Goal: Task Accomplishment & Management: Manage account settings

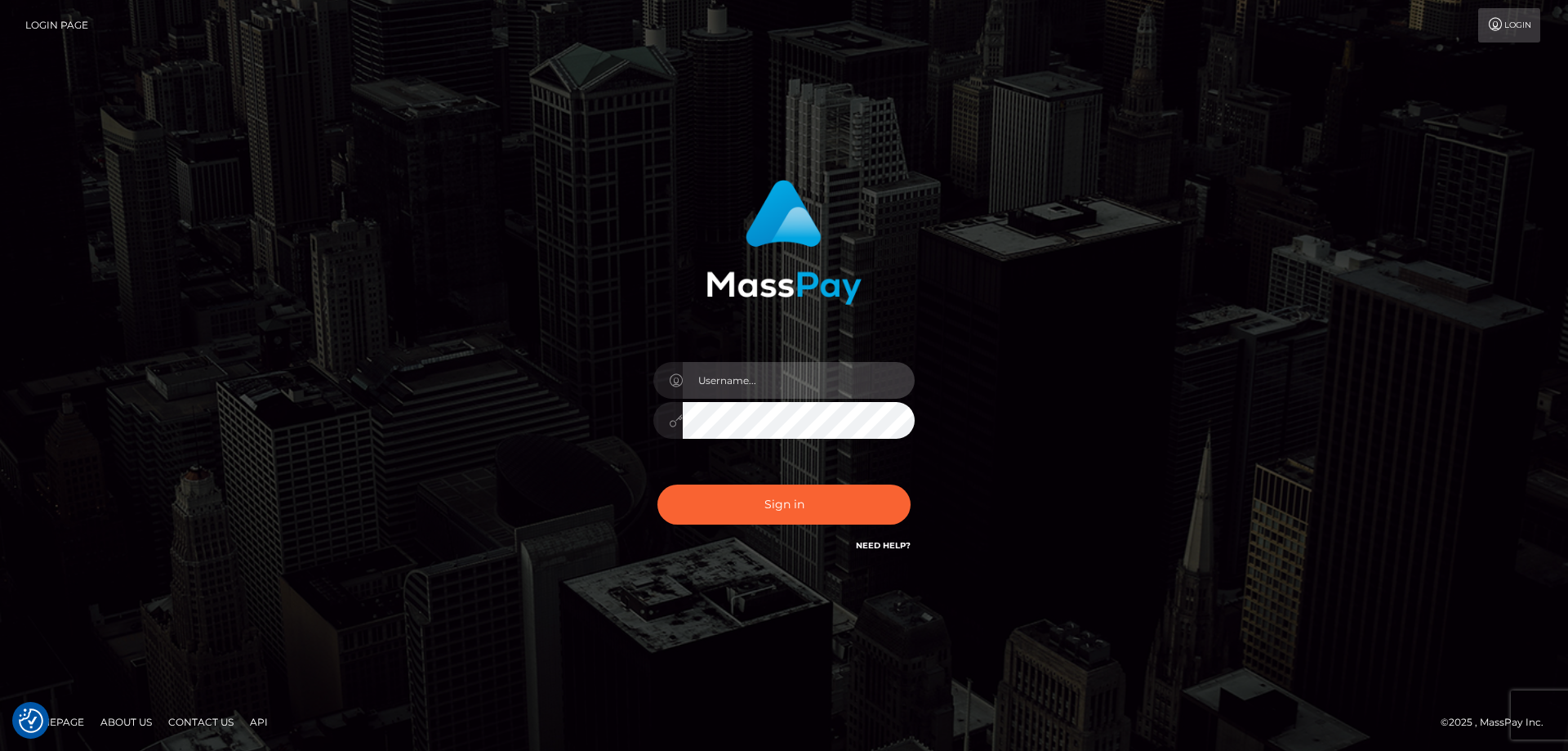
type input "Dan.Cirnat"
click at [904, 476] on div at bounding box center [764, 531] width 334 height 186
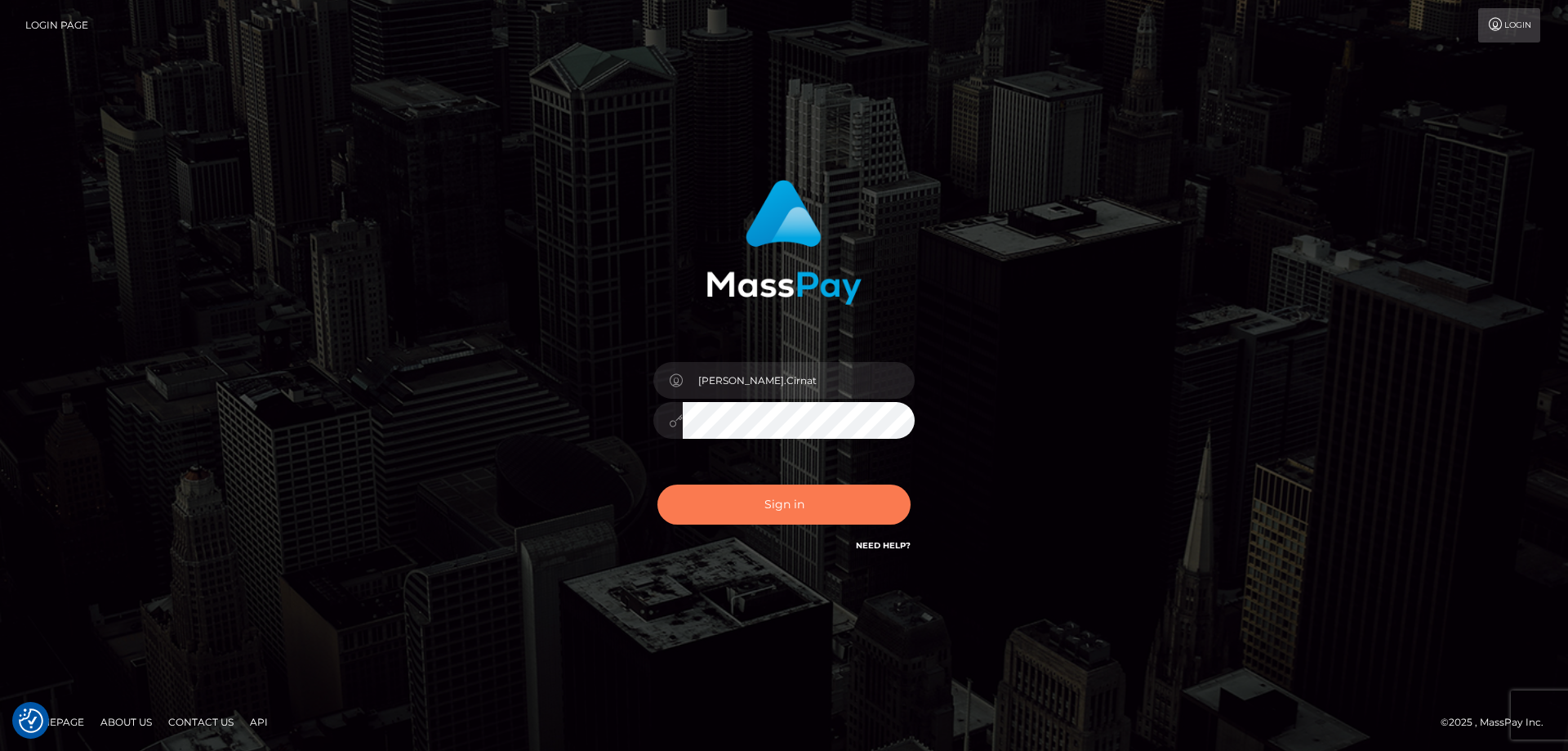
click at [851, 509] on button "Sign in" at bounding box center [784, 504] width 253 height 40
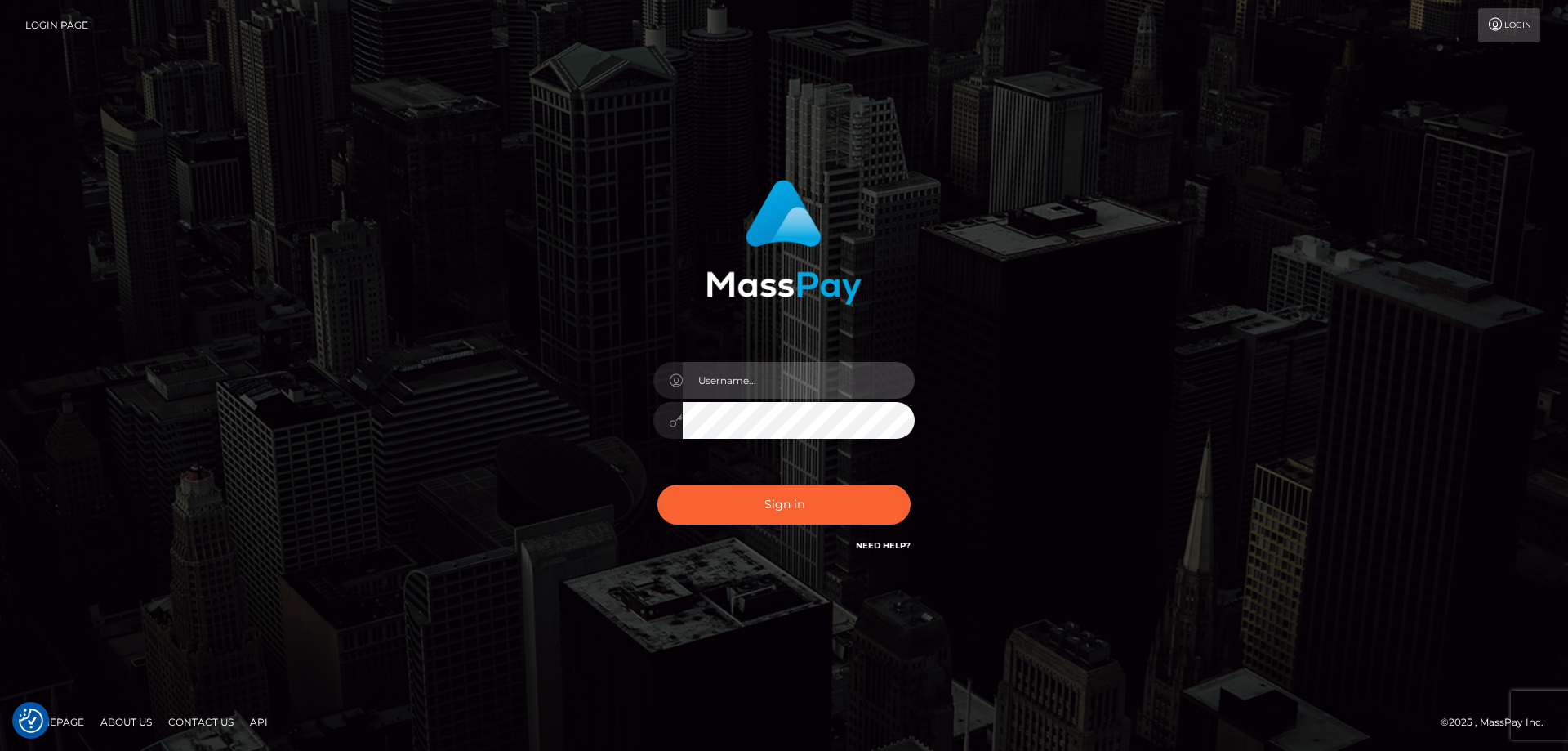
type input "Dan.Cirnat"
click at [899, 477] on div at bounding box center [764, 531] width 334 height 186
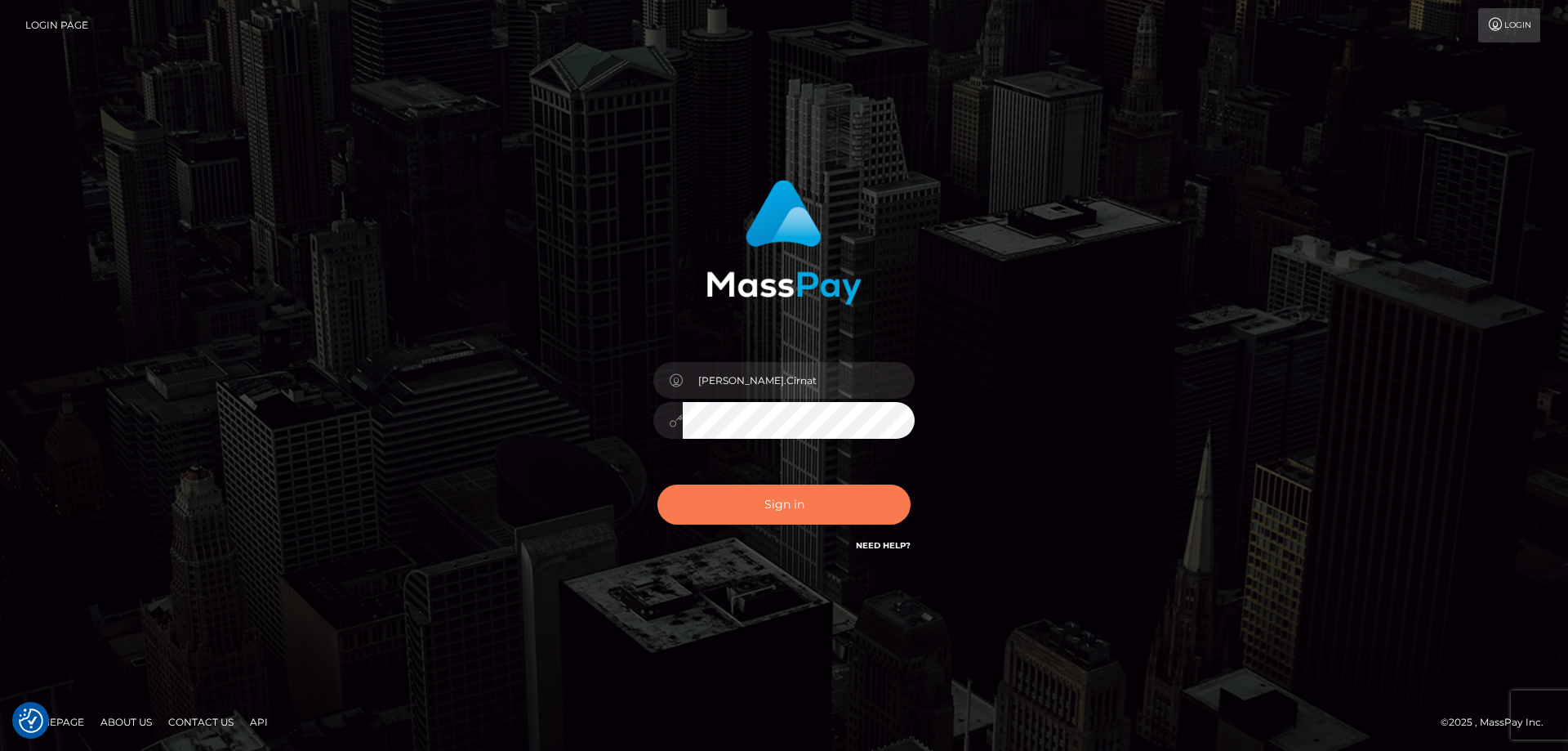
click at [801, 489] on button "Sign in" at bounding box center [784, 504] width 253 height 40
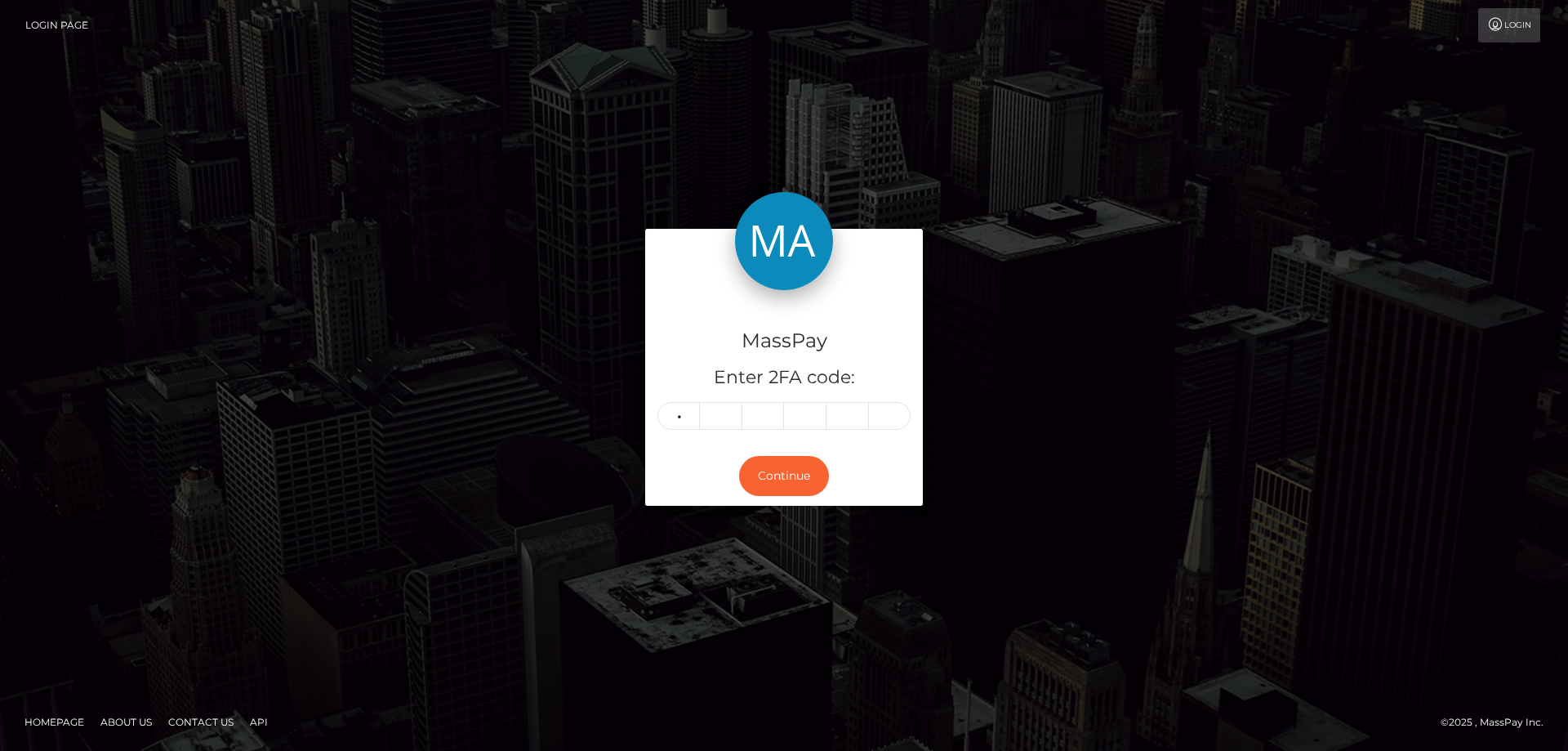
type input "8"
type input "6"
type input "8"
type input "4"
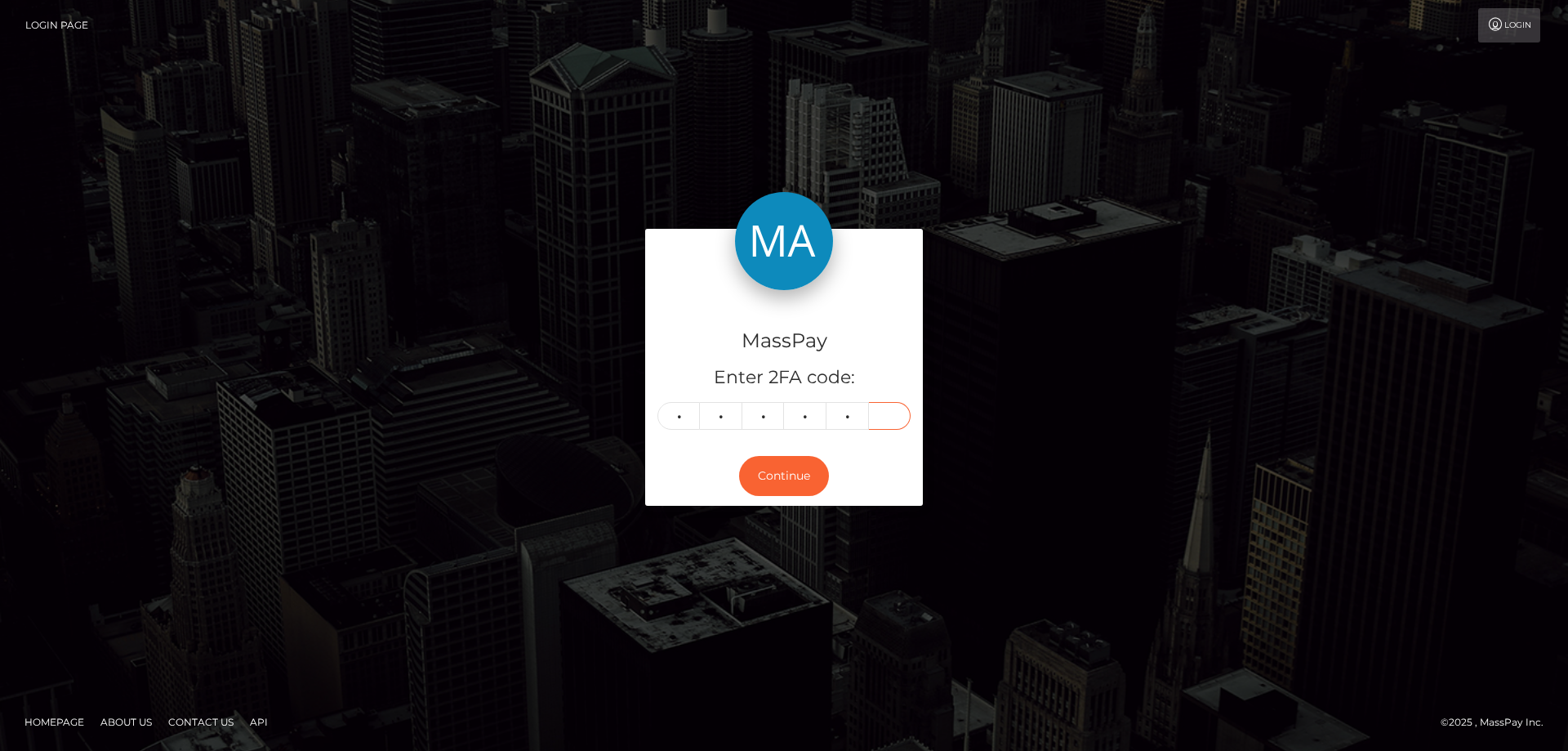
type input "8"
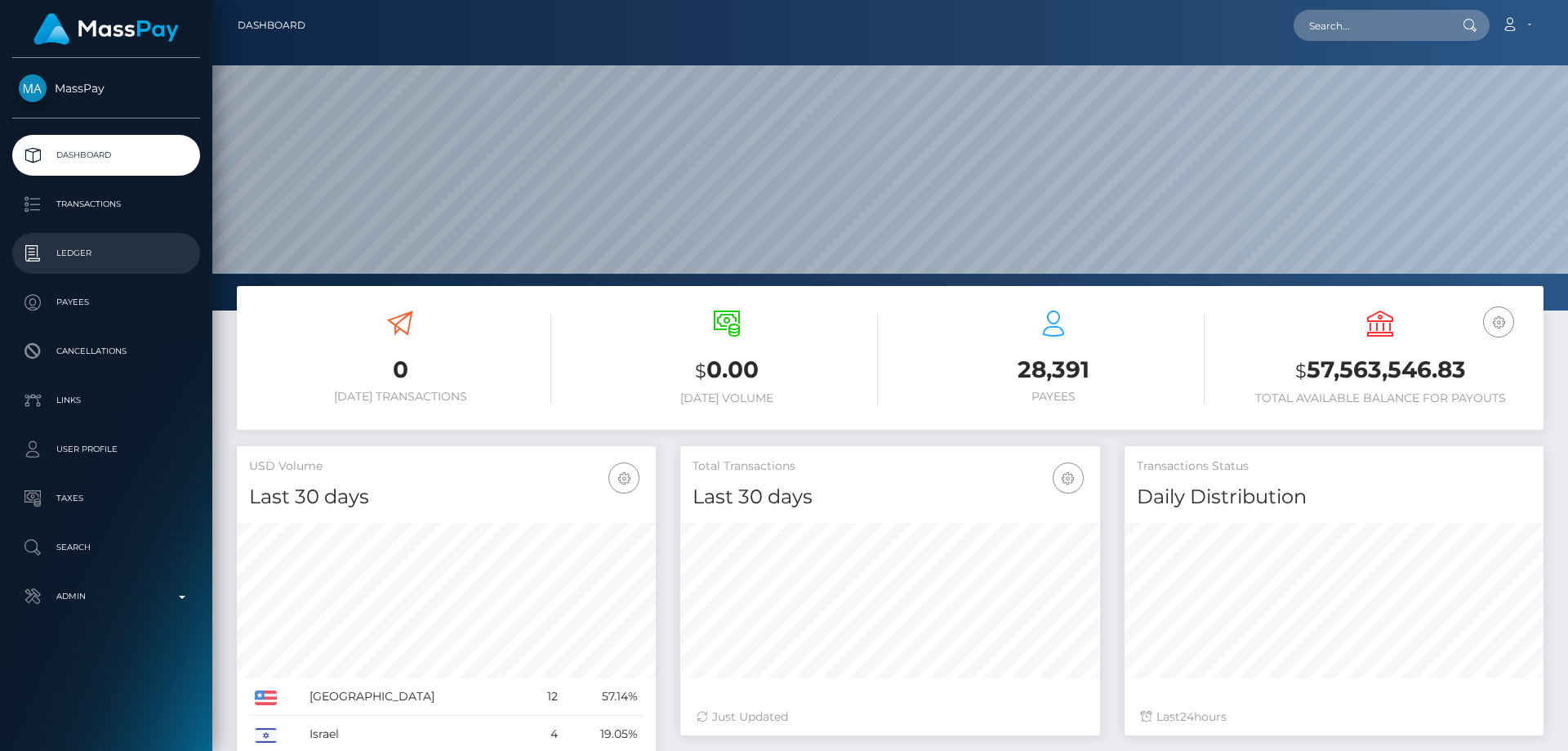
scroll to position [290, 419]
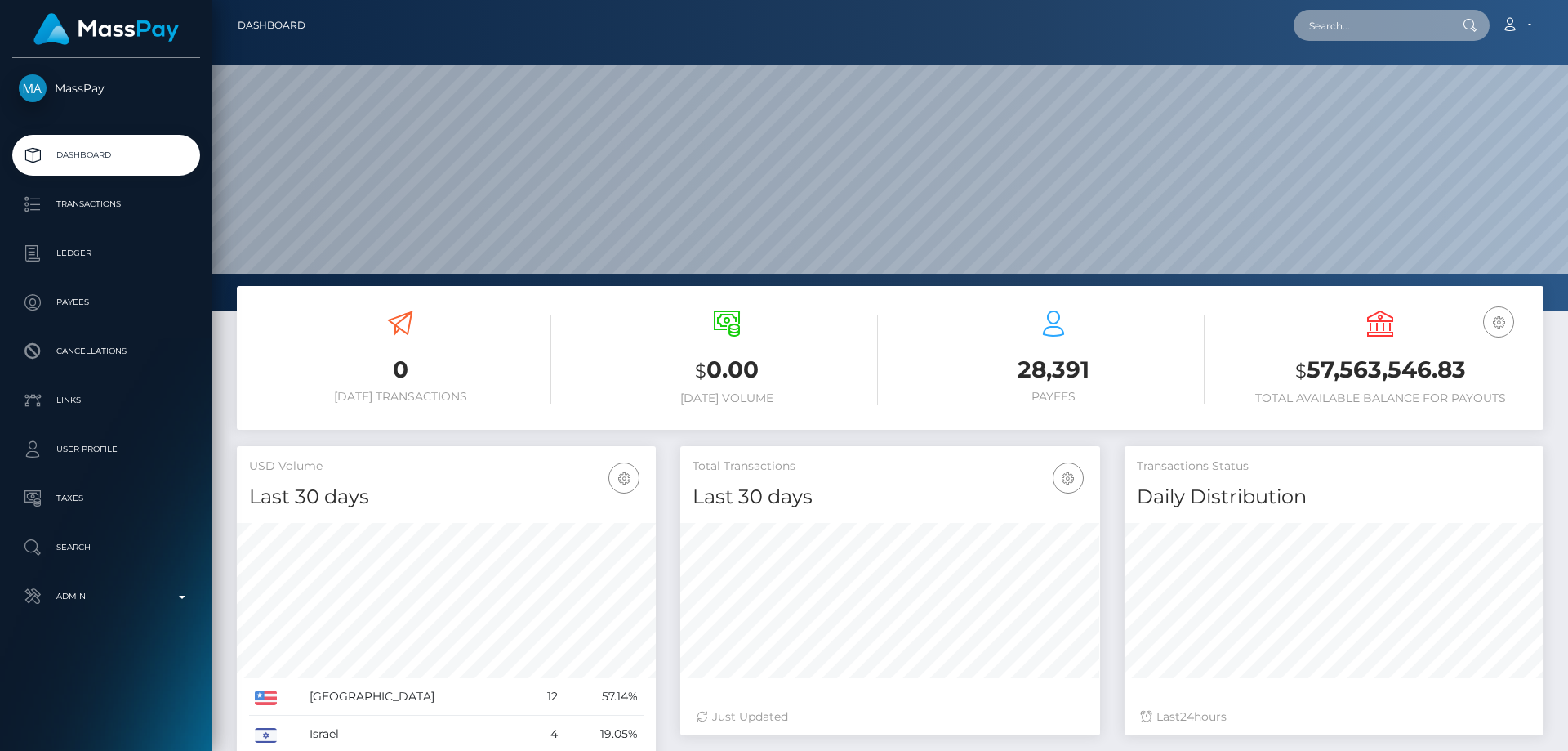
paste input "7127ea60-9383-11f0-bd85-0694aced620b"
type input "7127ea60-9383-11f0-bd85-0694aced620b"
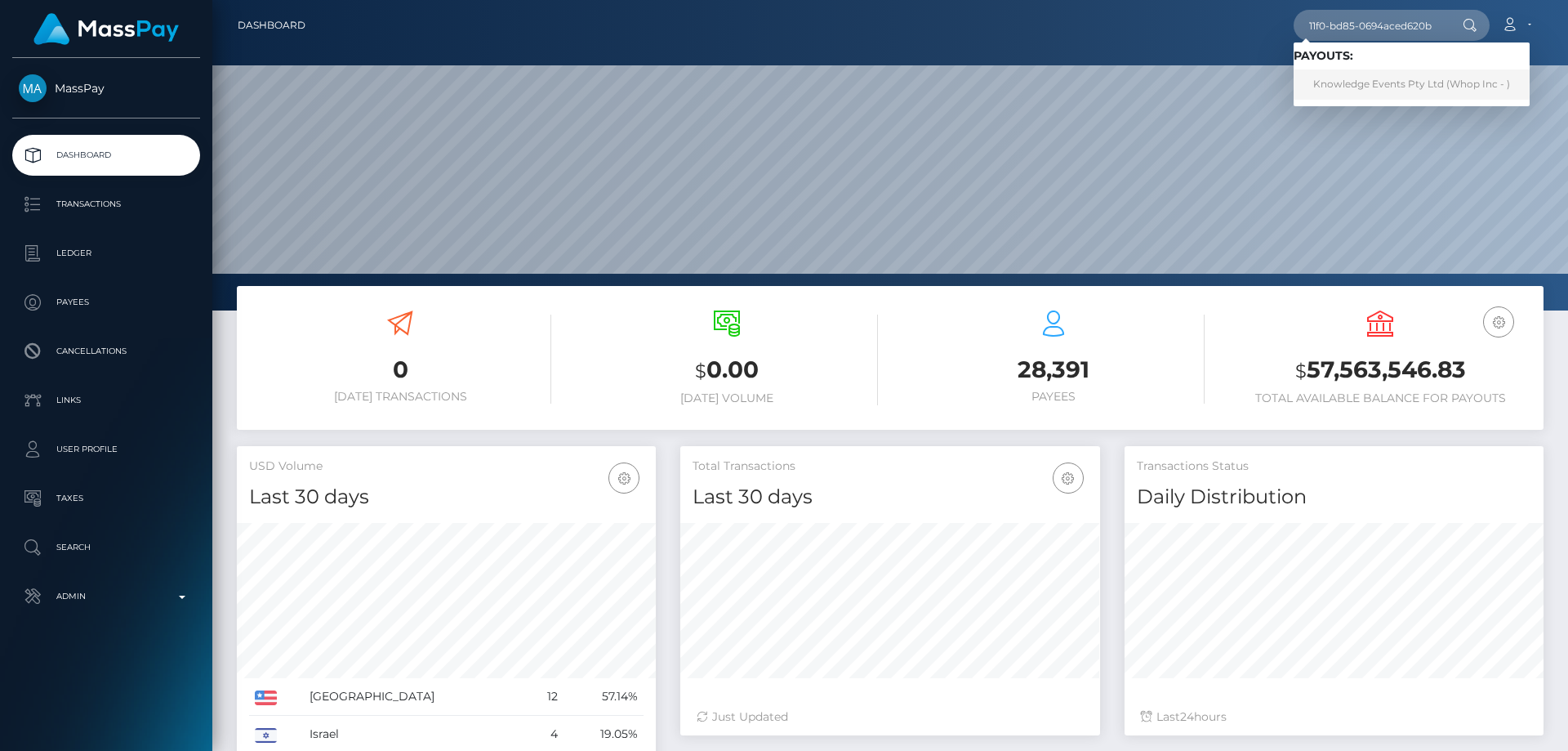
click at [1387, 86] on link "Knowledge Events Pty Ltd (Whop Inc - )" at bounding box center [1412, 84] width 236 height 31
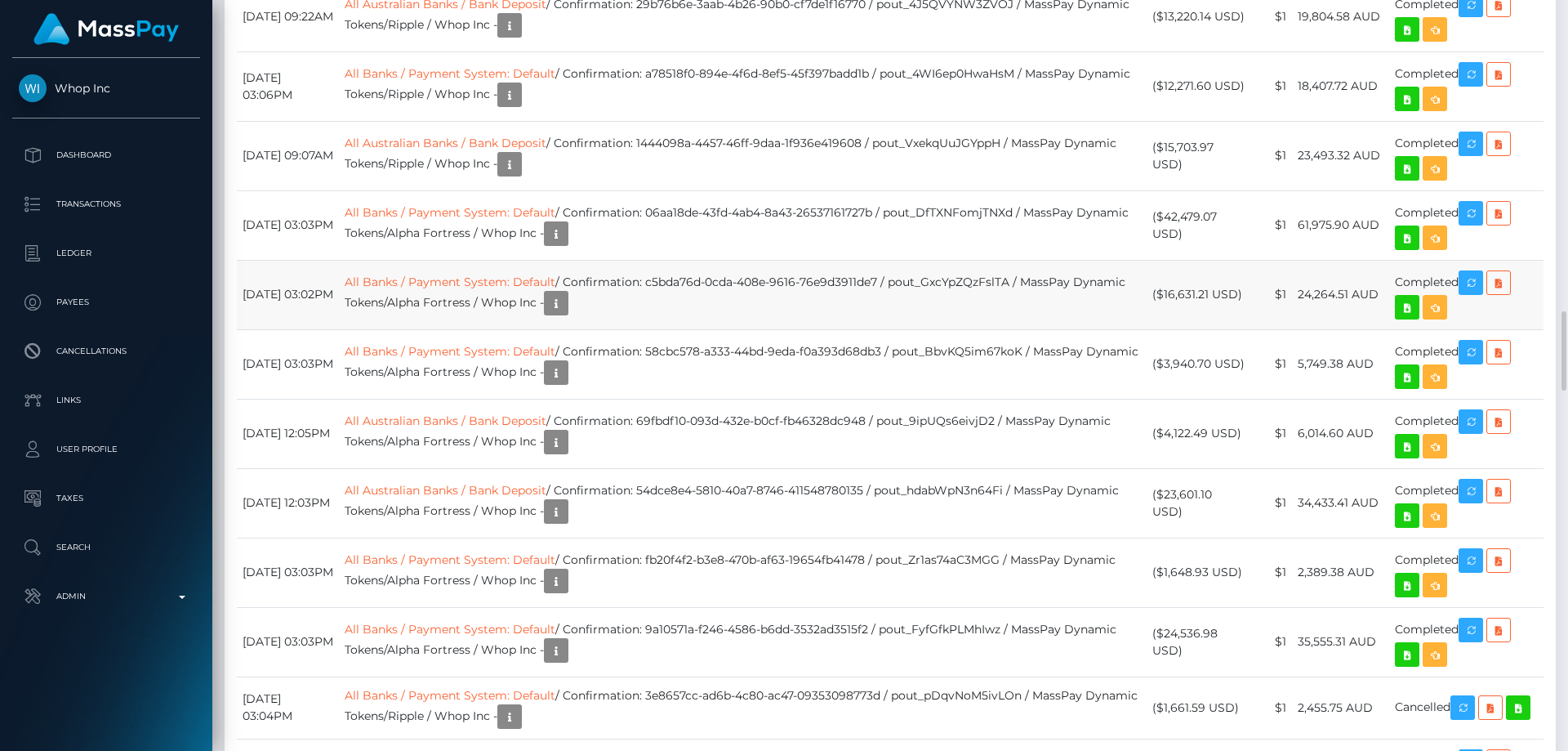
scroll to position [3104, 0]
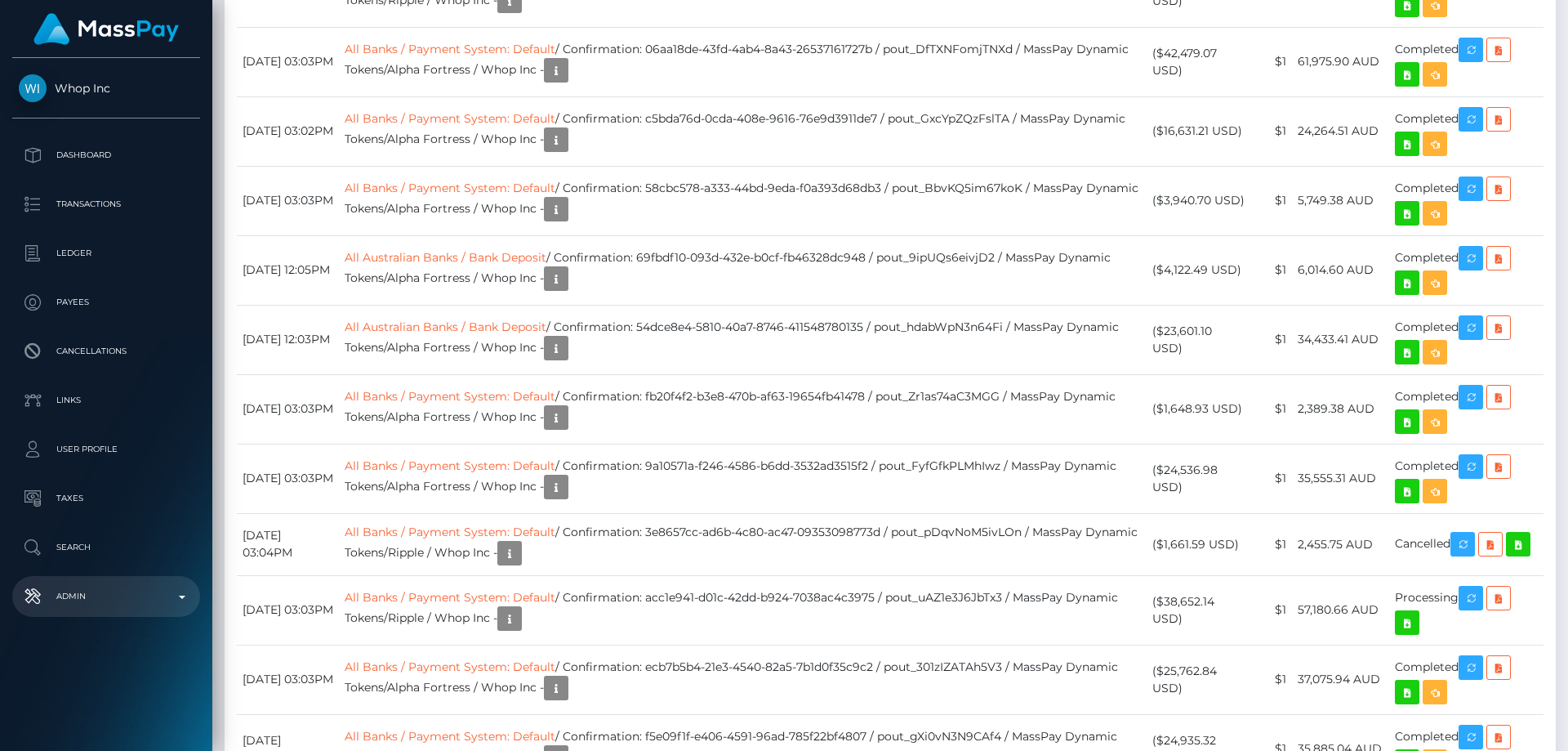
click at [108, 603] on p "Admin" at bounding box center [106, 596] width 175 height 25
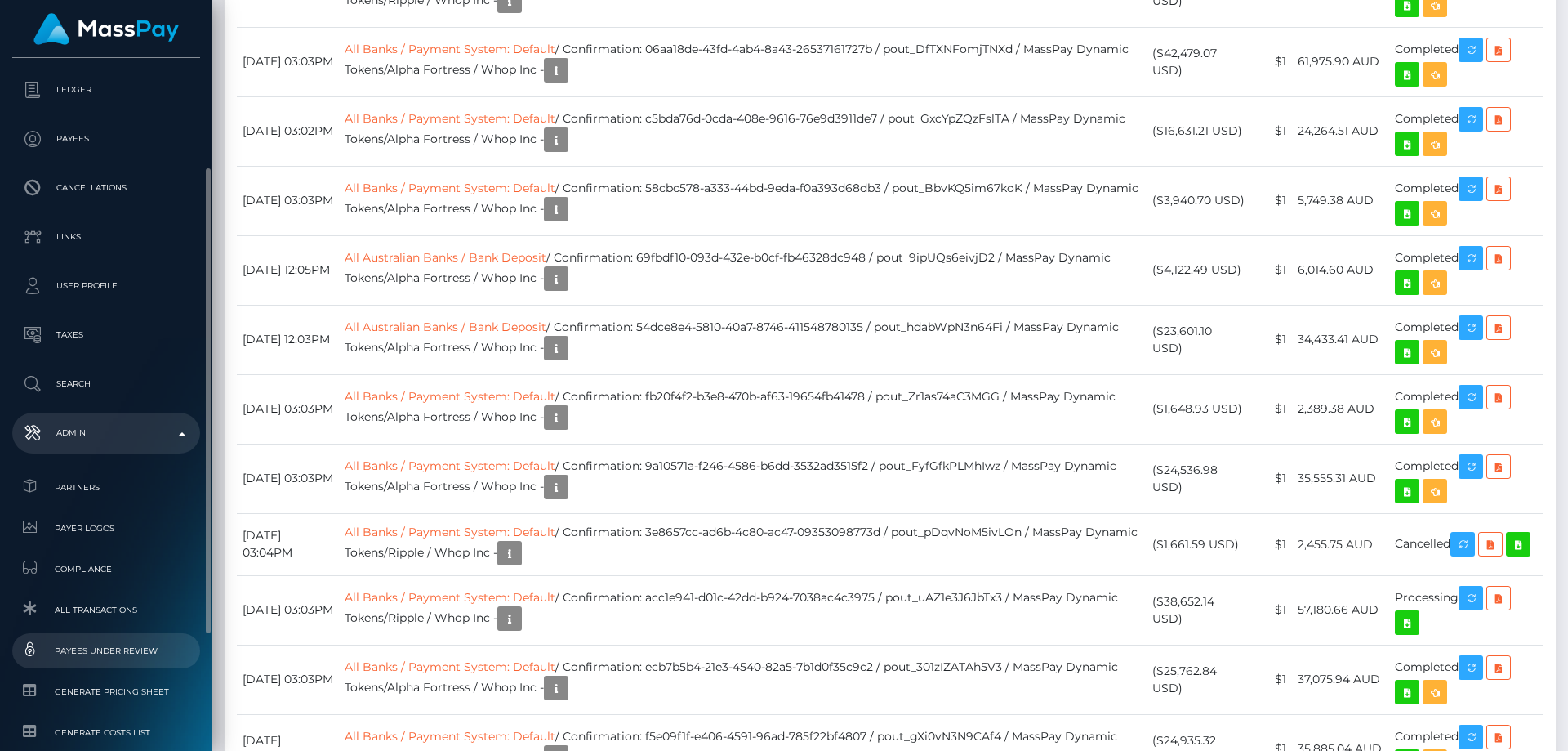
click at [104, 652] on span "Payees under Review" at bounding box center [106, 650] width 175 height 19
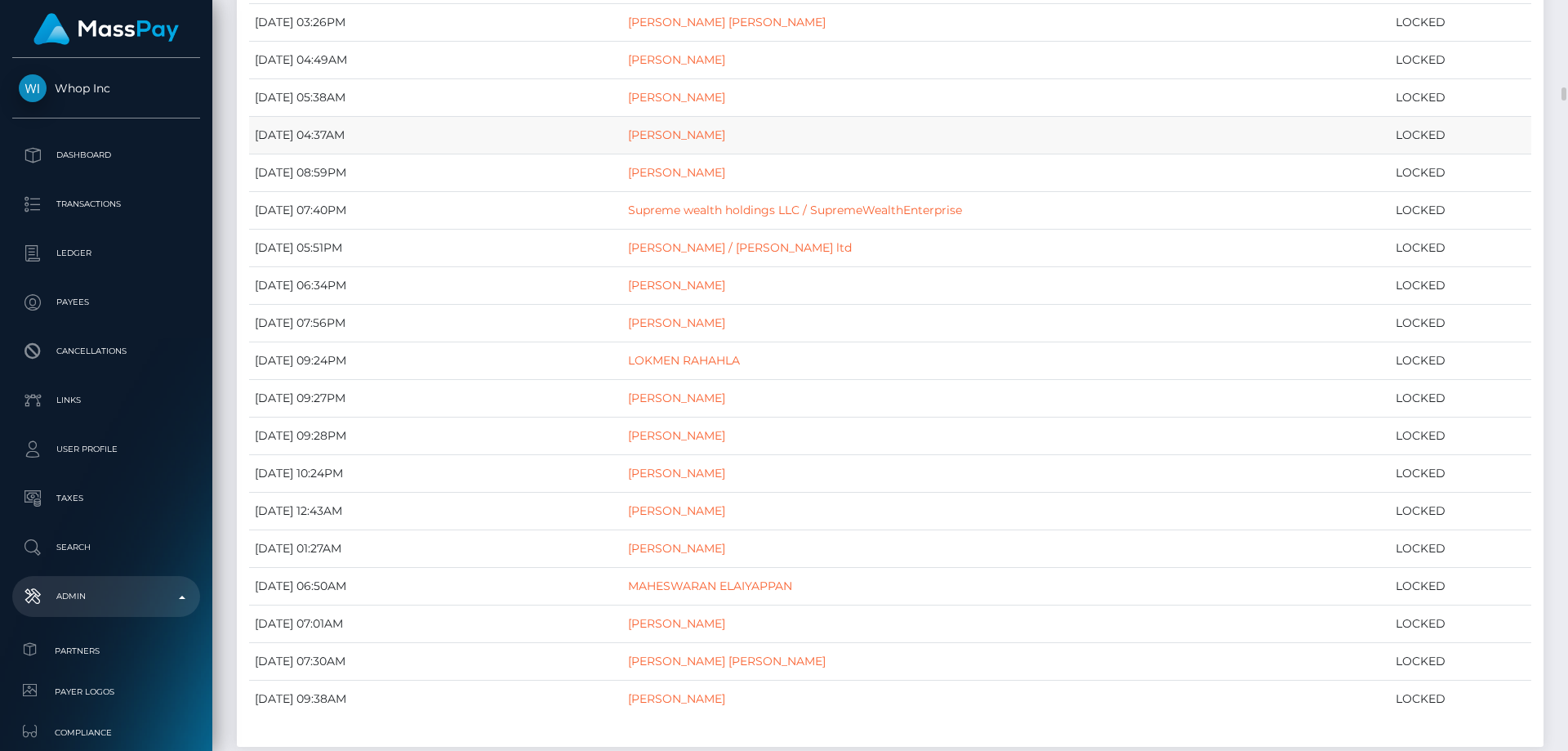
scroll to position [327, 0]
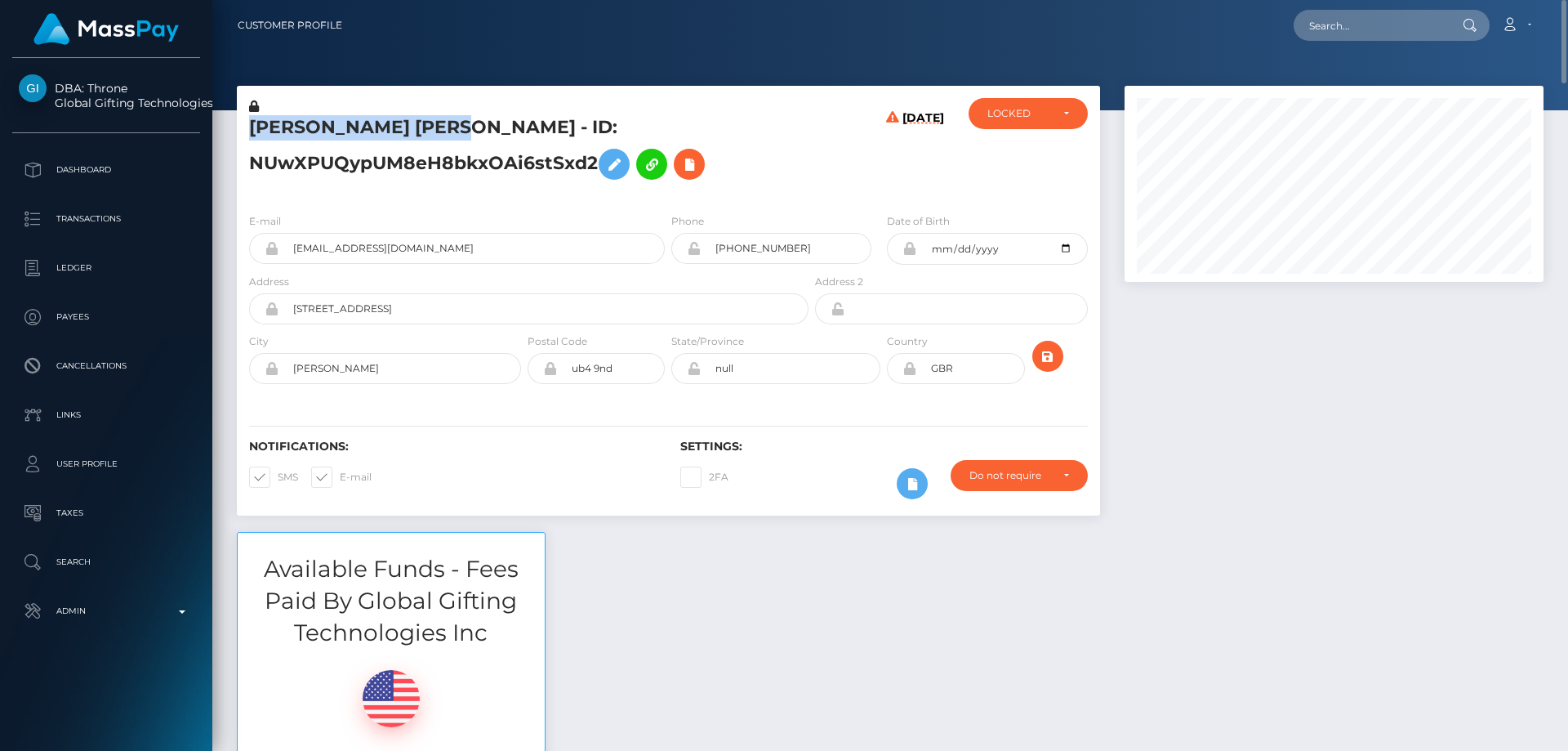
drag, startPoint x: 489, startPoint y: 132, endPoint x: 249, endPoint y: 135, distance: 240.0
click at [249, 135] on h5 "[PERSON_NAME] [PERSON_NAME] - ID: NUwXPUQypUM8eH8bkxOAi6stSxd2" at bounding box center [524, 150] width 550 height 72
copy h5 "[PERSON_NAME] [PERSON_NAME]"
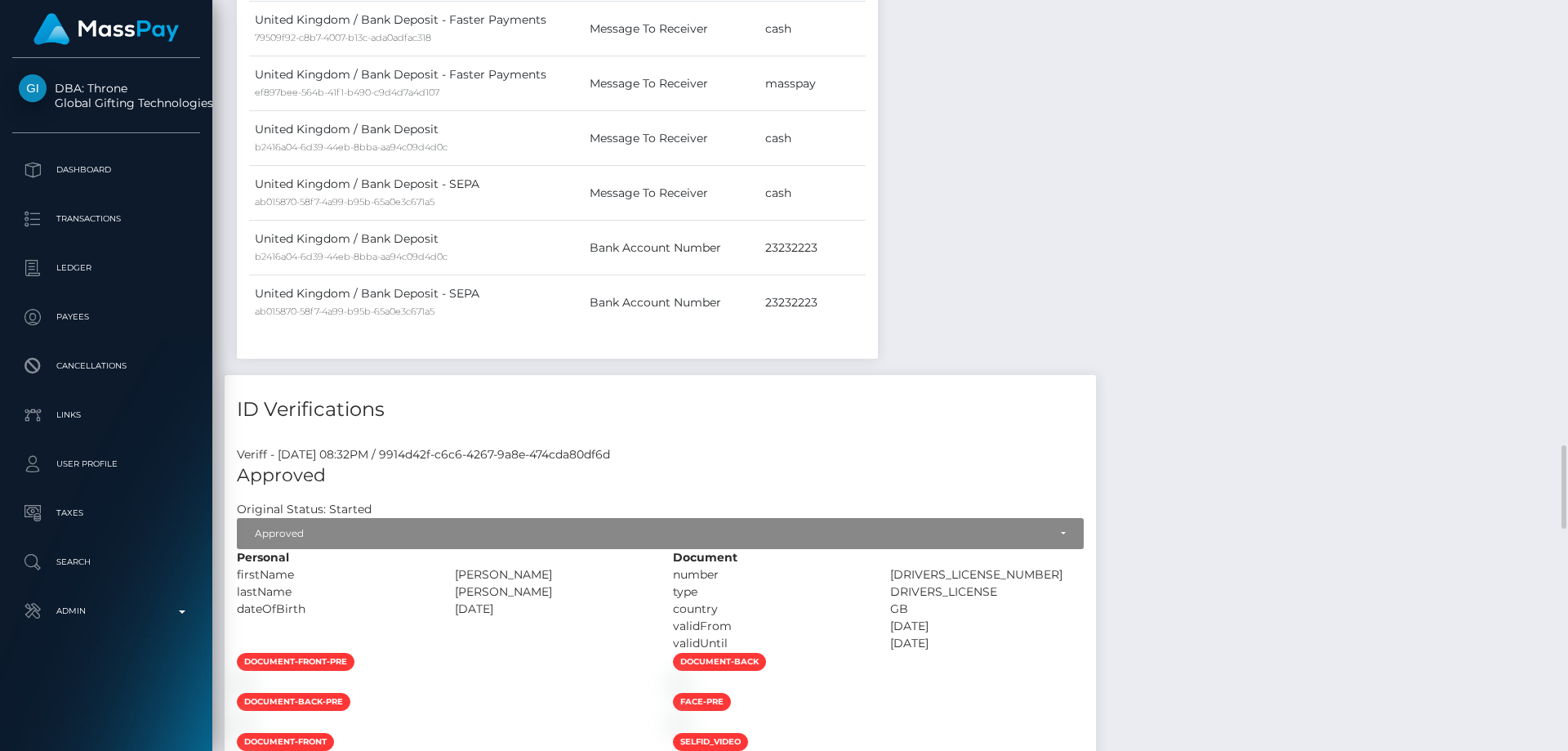
scroll to position [1879, 0]
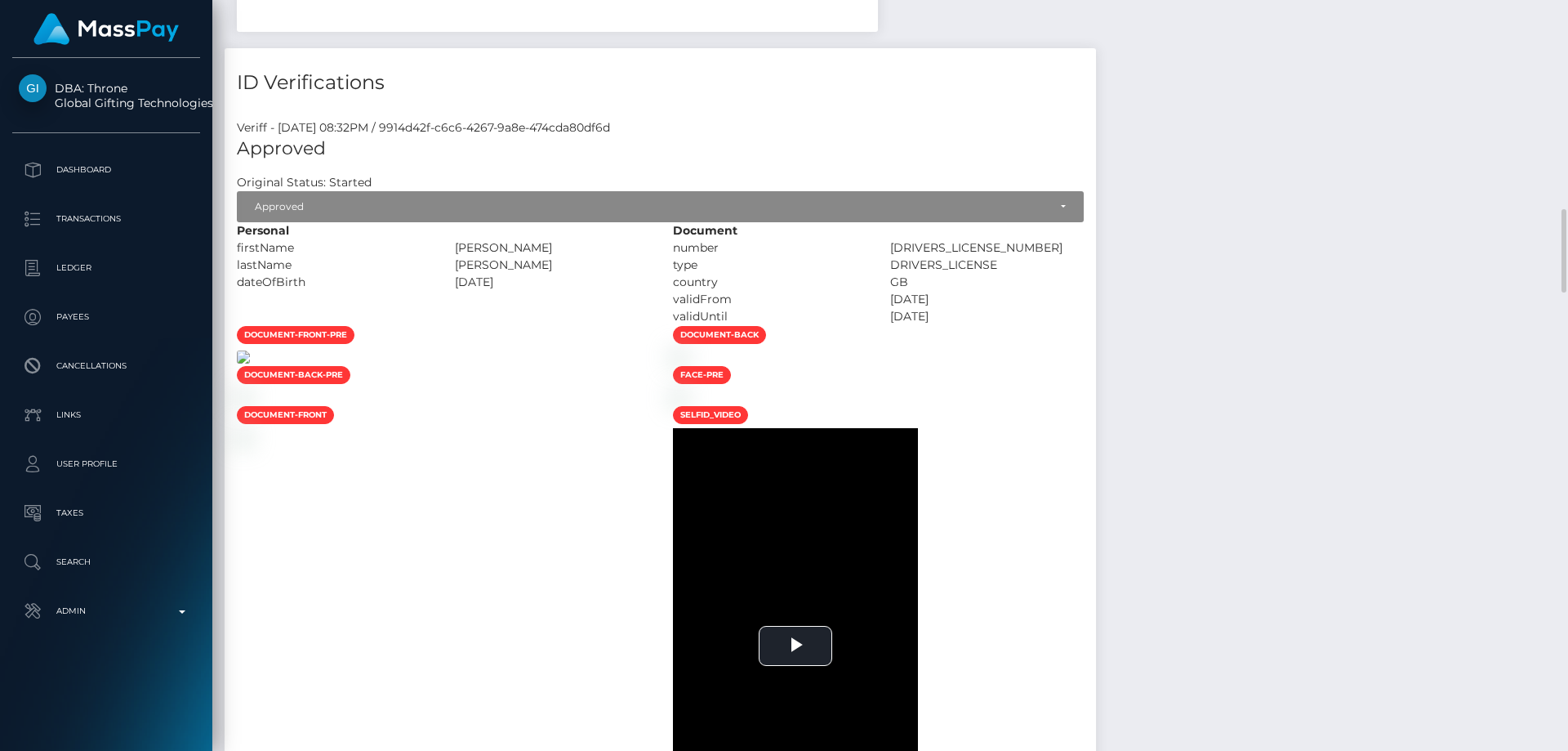
click at [250, 363] on img at bounding box center [242, 356] width 13 height 13
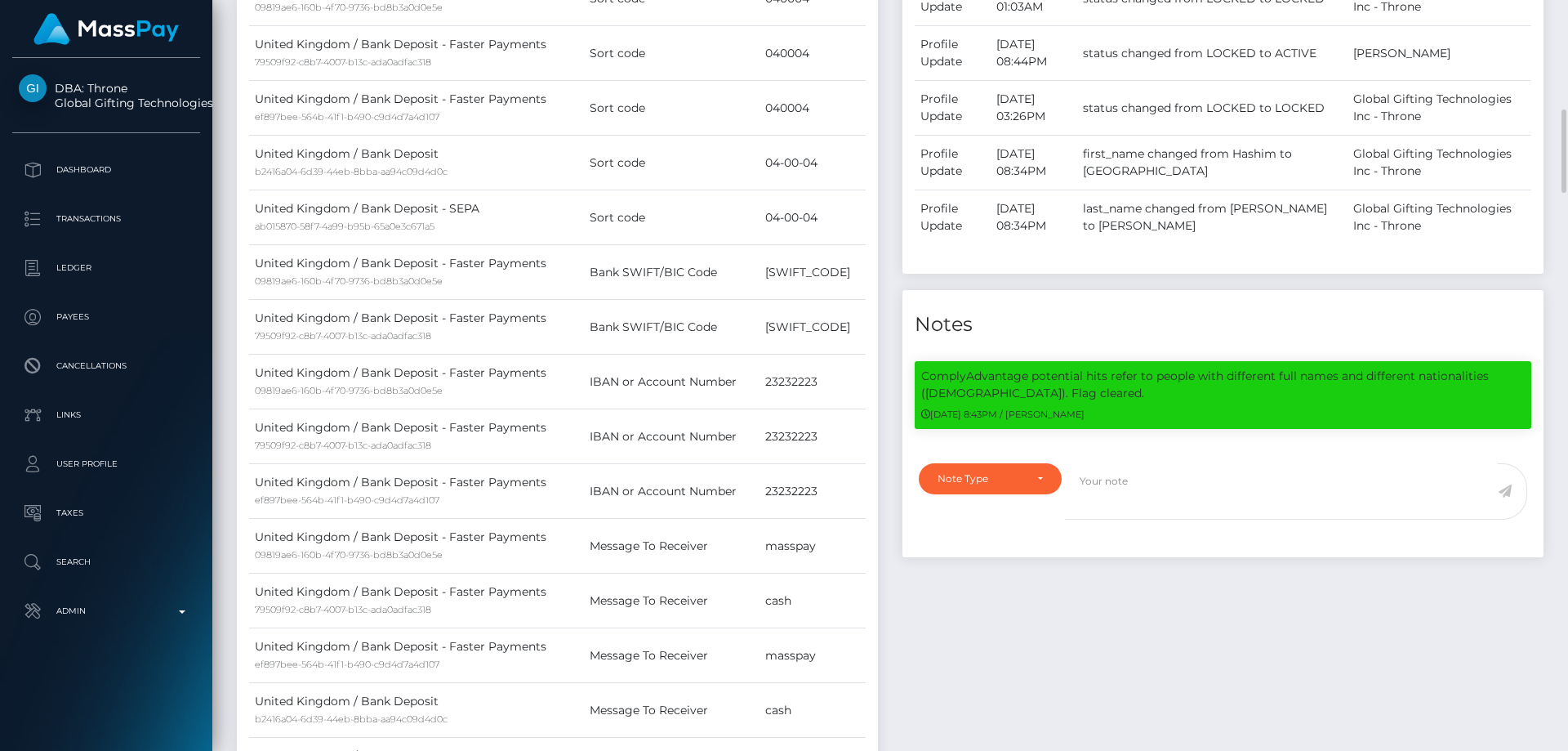
scroll to position [1144, 0]
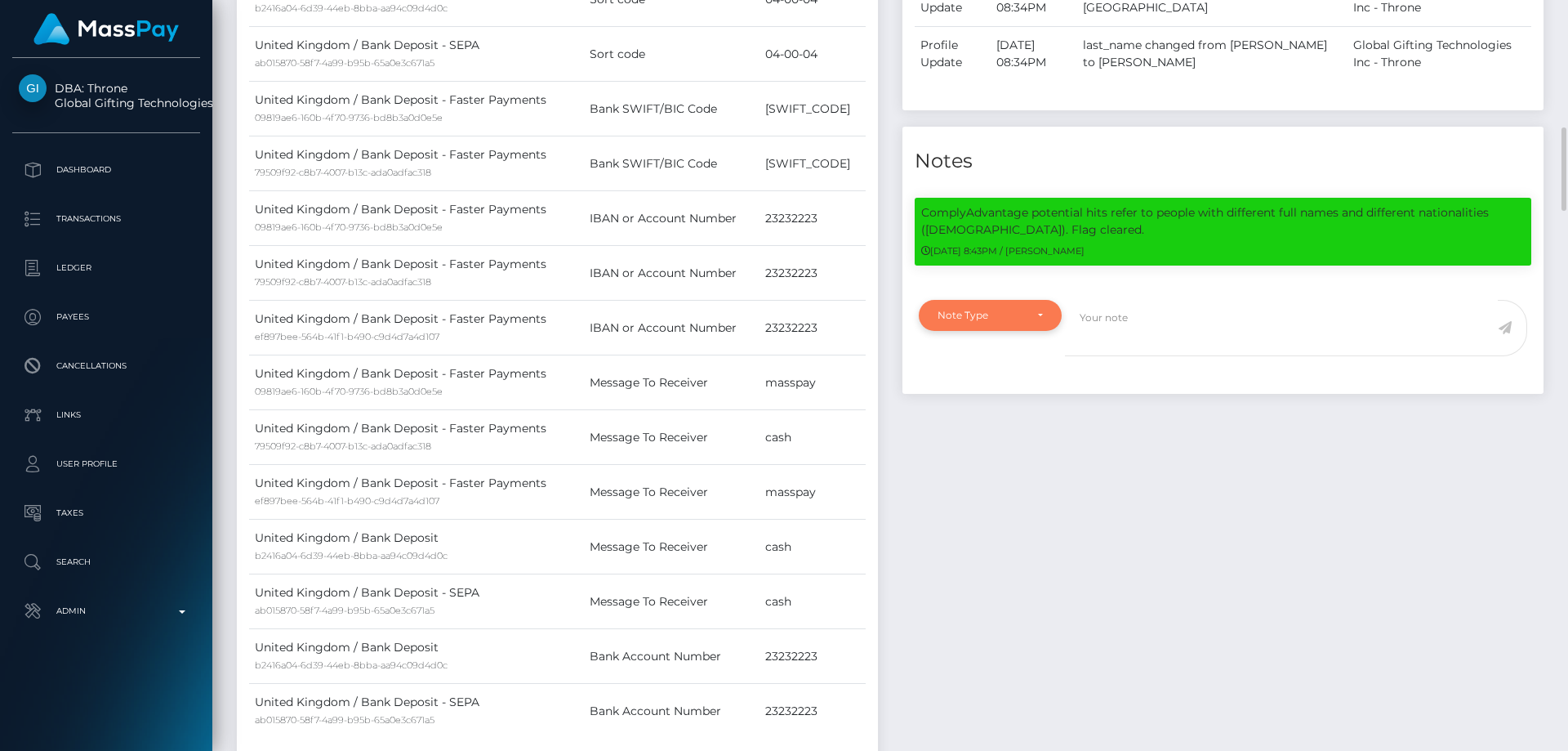
click at [995, 305] on div "Note Type" at bounding box center [990, 315] width 142 height 31
click at [1003, 426] on span "Clear Compliance" at bounding box center [981, 427] width 87 height 15
select select "CLEAR_COMPLIANCE"
paste textarea "The hit refers to a person without Middle Name and resident in a different coun…"
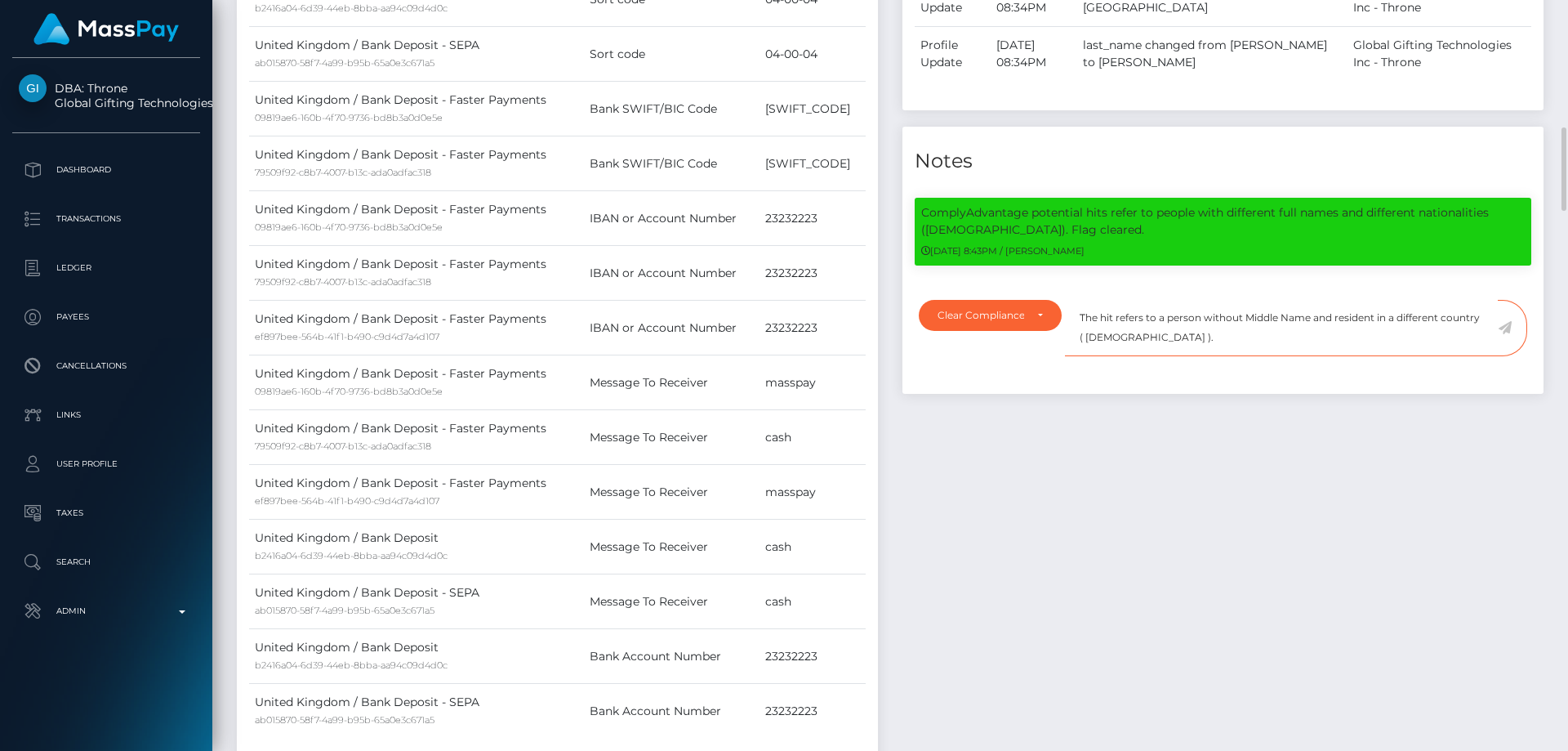
type textarea "The hit refers to a person without Middle Name and resident in a different coun…"
click at [1509, 327] on icon at bounding box center [1505, 327] width 14 height 13
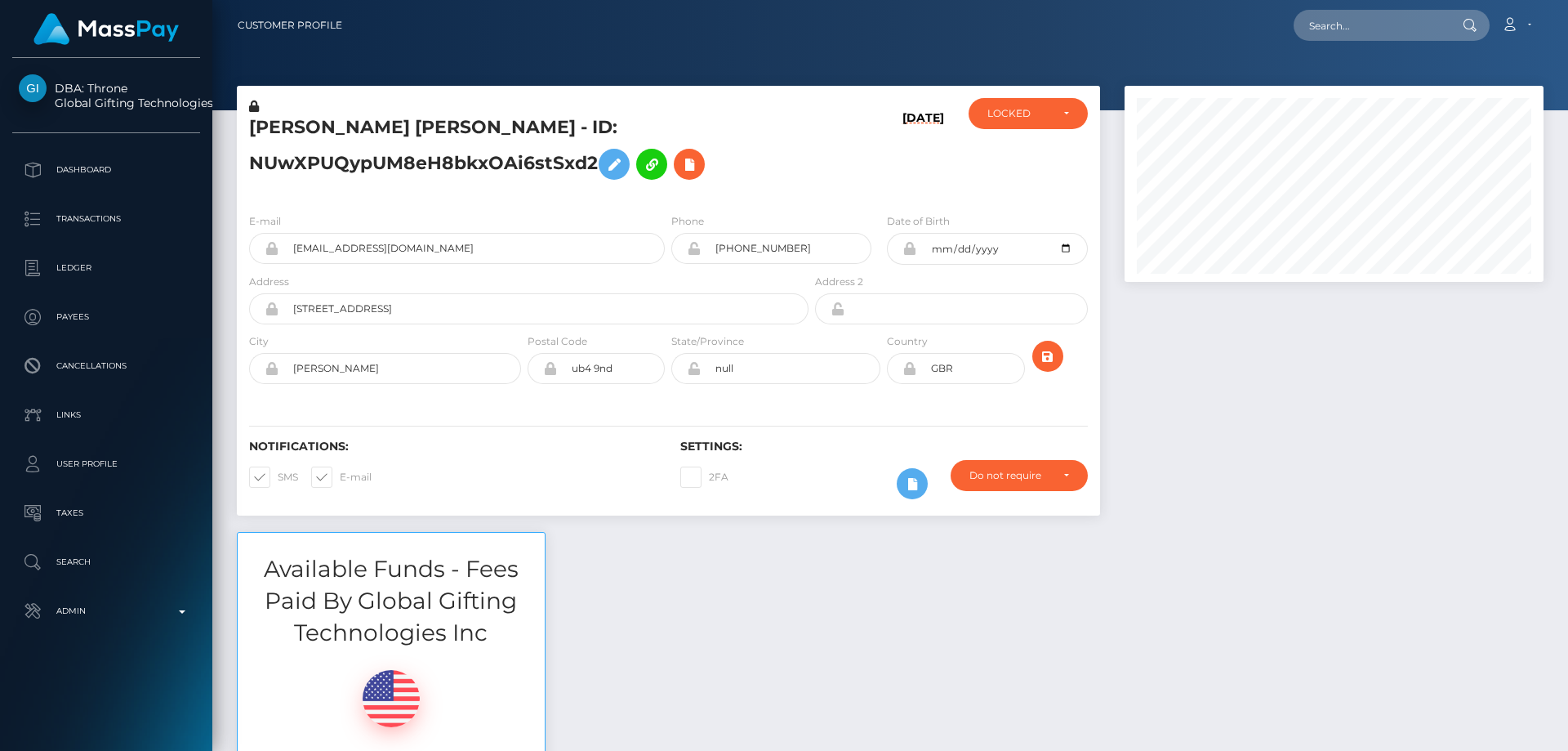
scroll to position [196, 419]
click at [1011, 117] on div "LOCKED" at bounding box center [1019, 113] width 63 height 13
click at [1026, 161] on link "ACTIVE" at bounding box center [1028, 157] width 120 height 31
select select "ACTIVE"
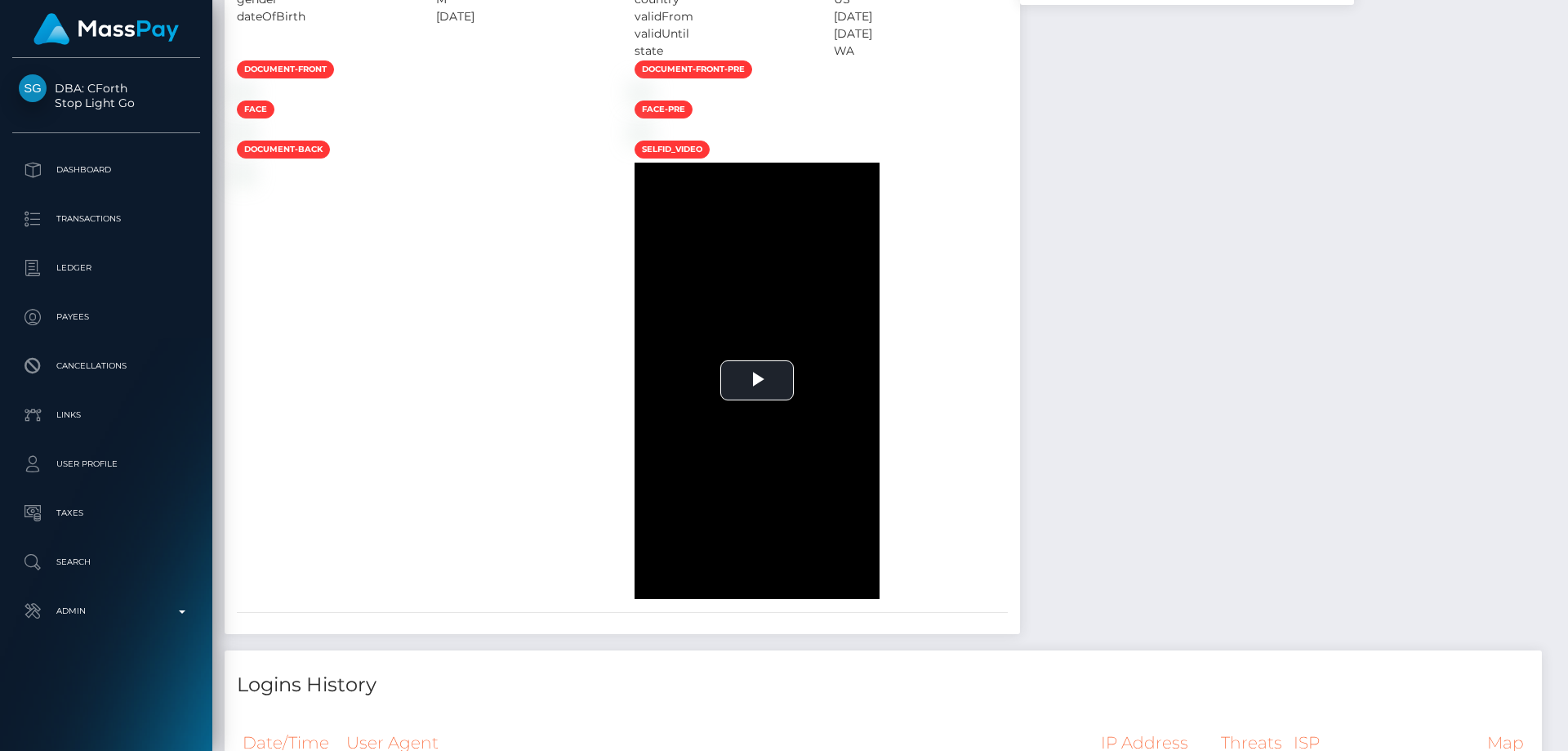
scroll to position [1062, 0]
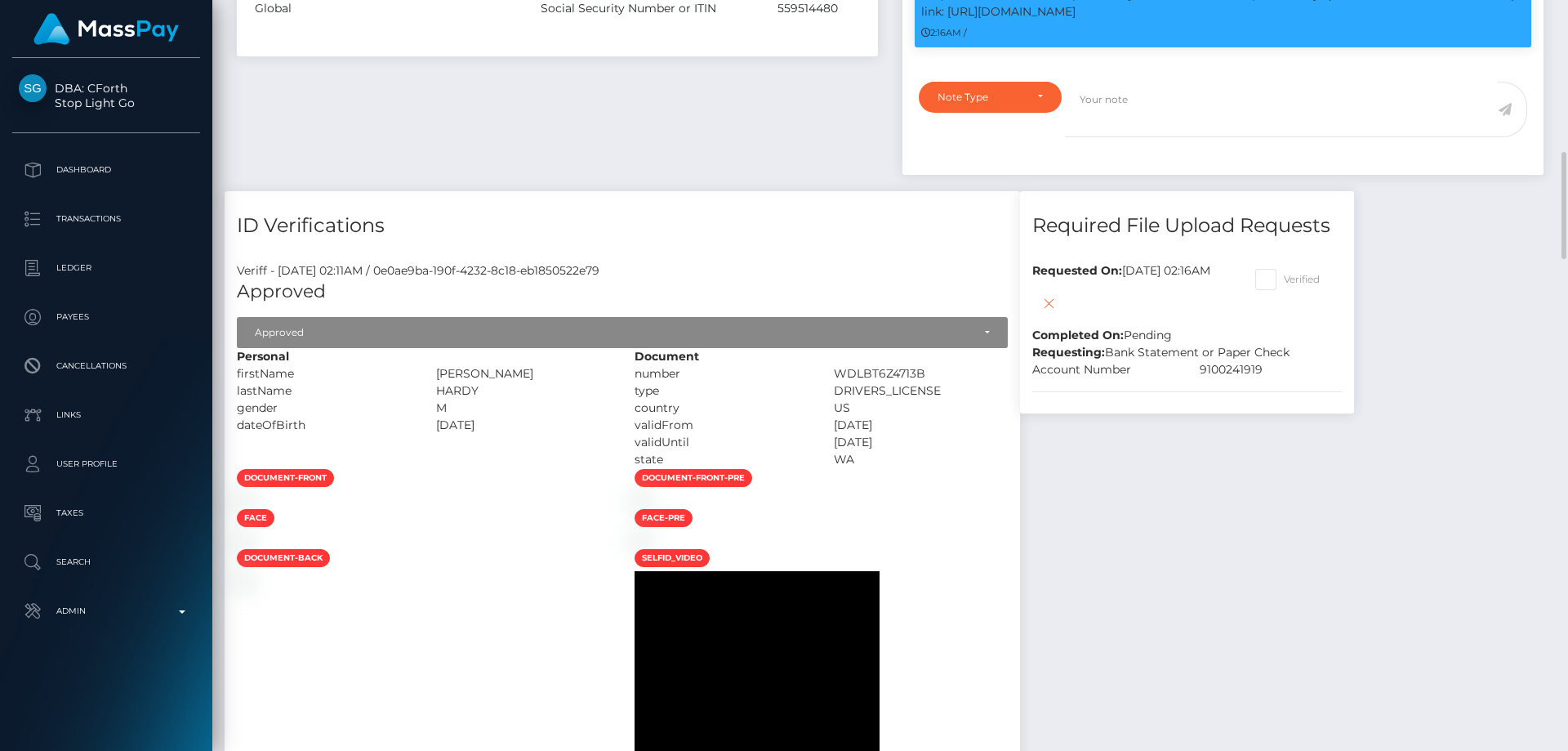
drag, startPoint x: 670, startPoint y: 393, endPoint x: 556, endPoint y: 390, distance: 114.0
click at [556, 382] on div "firstName WARREN LEE JR" at bounding box center [423, 373] width 398 height 17
copy div "[PERSON_NAME]"
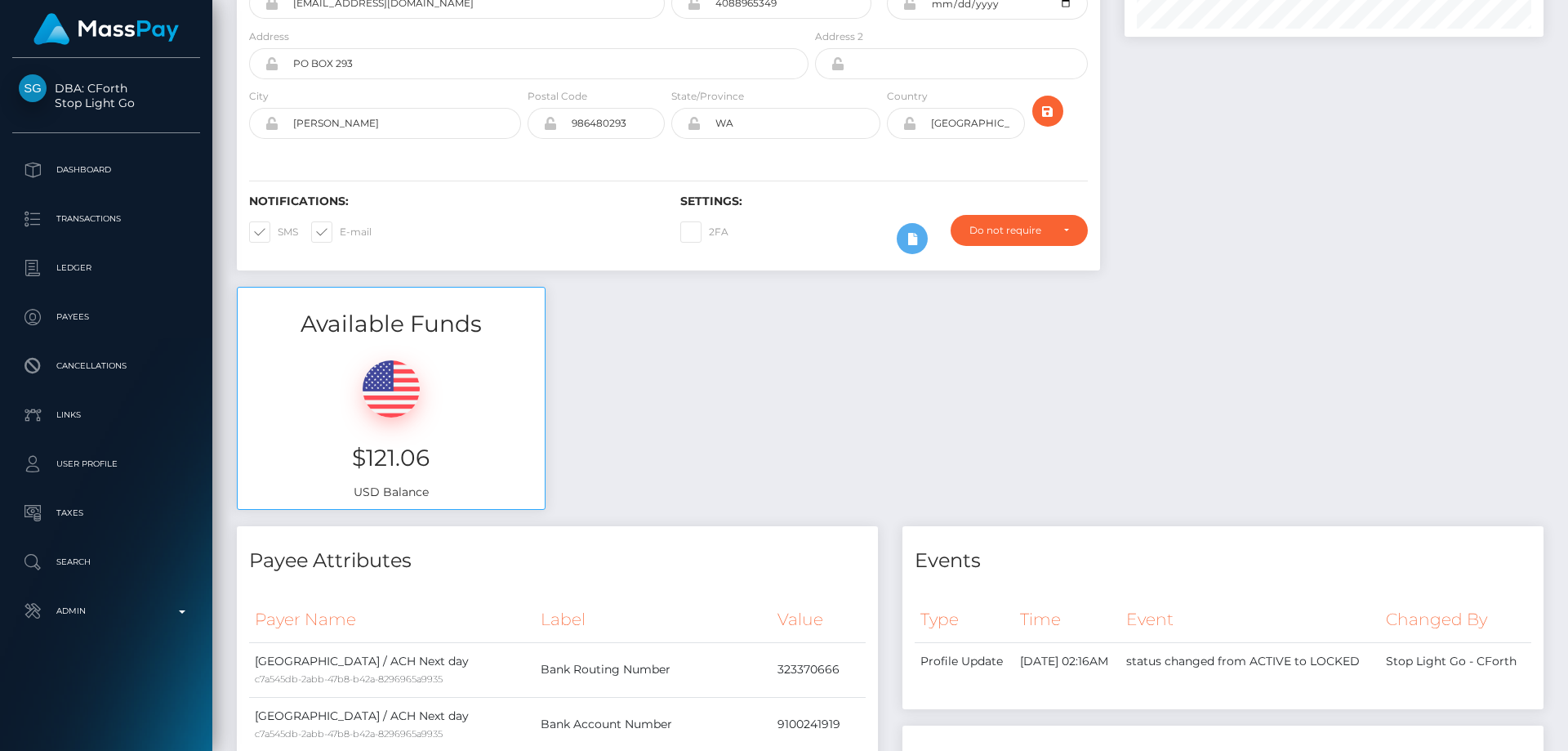
scroll to position [0, 0]
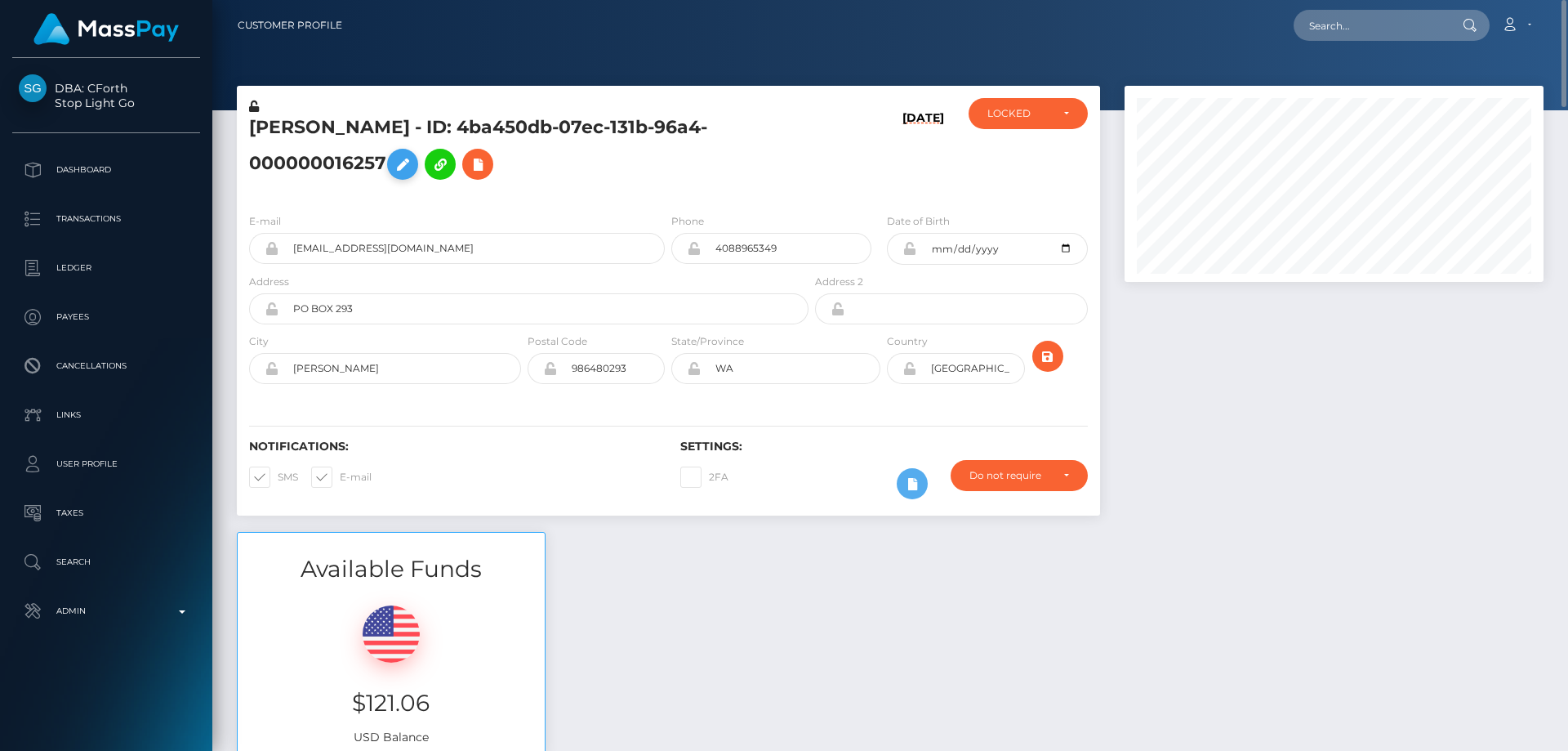
click at [403, 168] on icon at bounding box center [403, 164] width 20 height 21
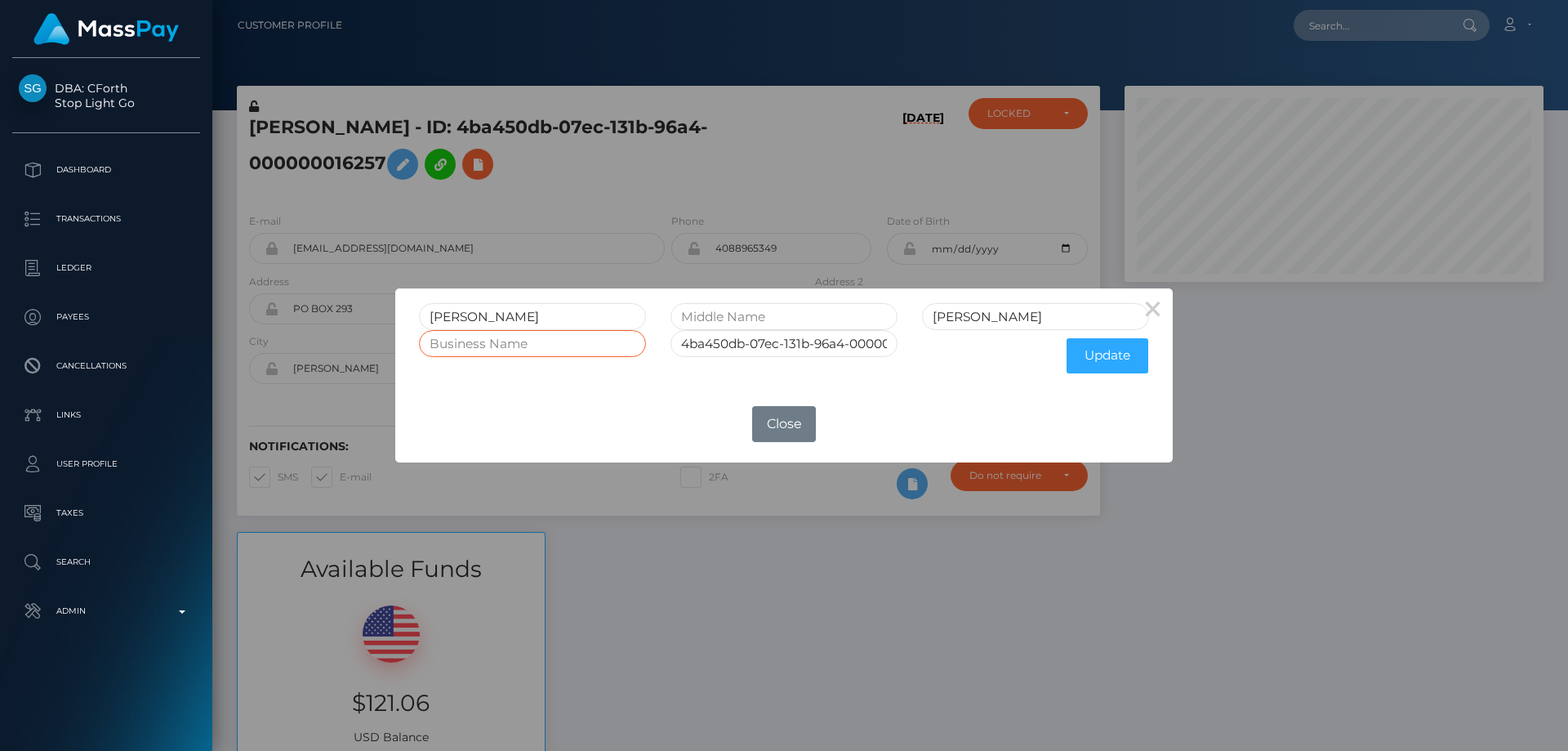
drag, startPoint x: 471, startPoint y: 329, endPoint x: 379, endPoint y: 328, distance: 92.0
click at [380, 329] on div "× Warren Hardy 4ba450db-07ec-131b-96a4-000000016257 Update OK No Close" at bounding box center [784, 375] width 1568 height 751
drag, startPoint x: 456, startPoint y: 313, endPoint x: 385, endPoint y: 315, distance: 71.0
click at [385, 315] on div "× Warren Hardy 4ba450db-07ec-131b-96a4-000000016257 Update OK No Close" at bounding box center [784, 375] width 1568 height 751
paste input "WARREN LEE JR"
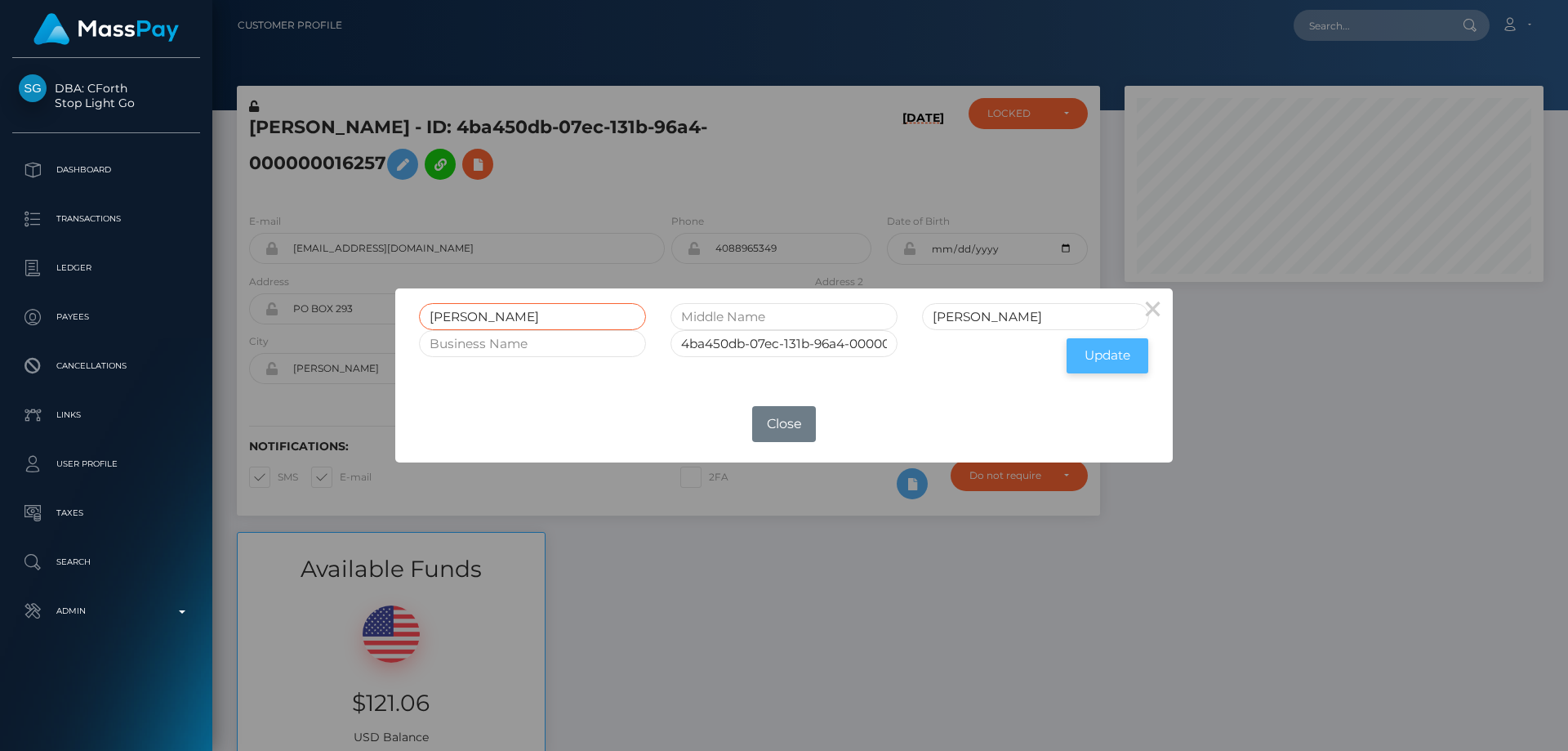
type input "WARREN LEE JR"
click at [1106, 358] on button "Update" at bounding box center [1107, 355] width 82 height 35
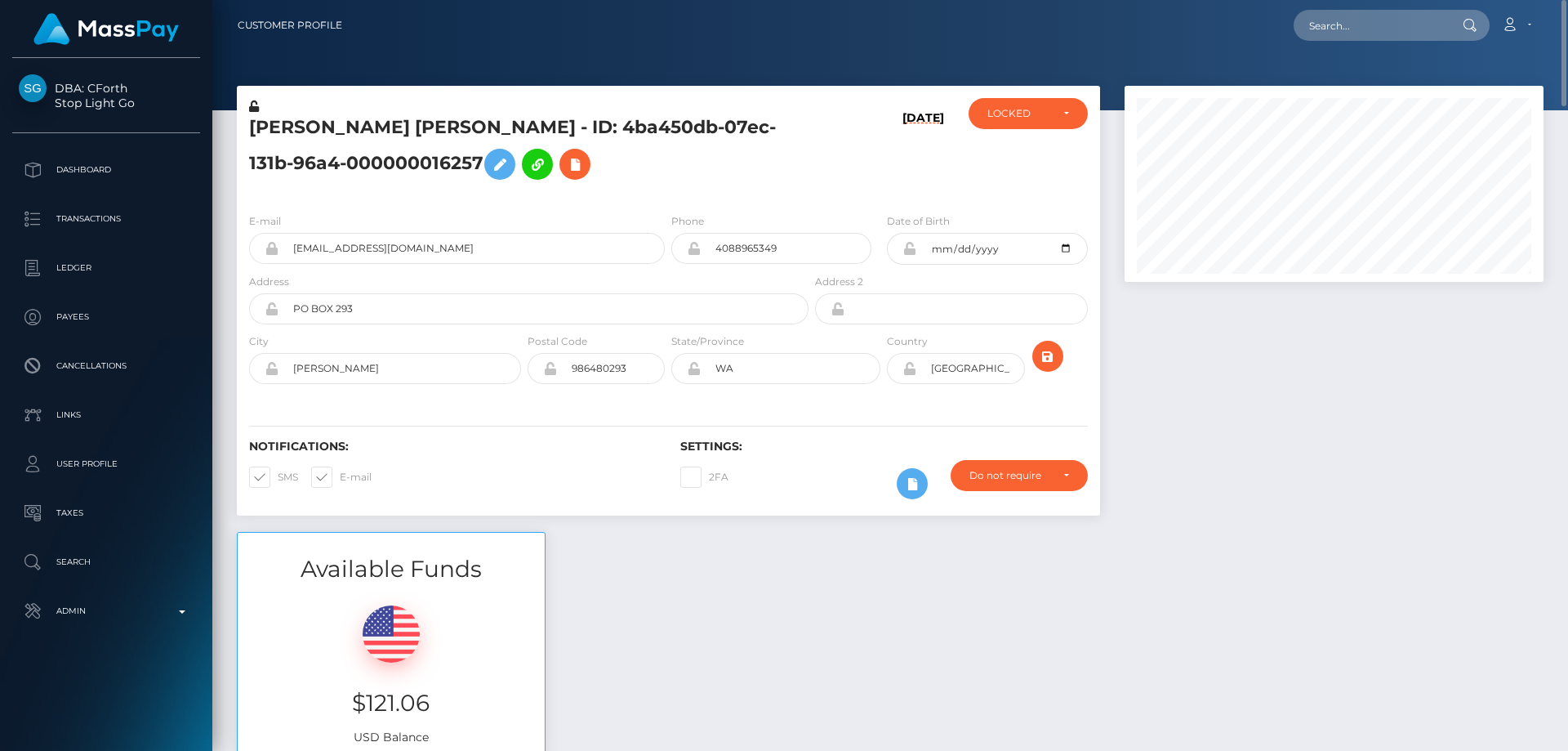
click at [255, 105] on icon at bounding box center [254, 107] width 10 height 12
click at [820, 186] on div "[DATE]" at bounding box center [883, 148] width 143 height 102
click at [1032, 115] on div "LOCKED" at bounding box center [1019, 113] width 63 height 13
click at [1020, 158] on span "ACTIVE" at bounding box center [1006, 157] width 37 height 15
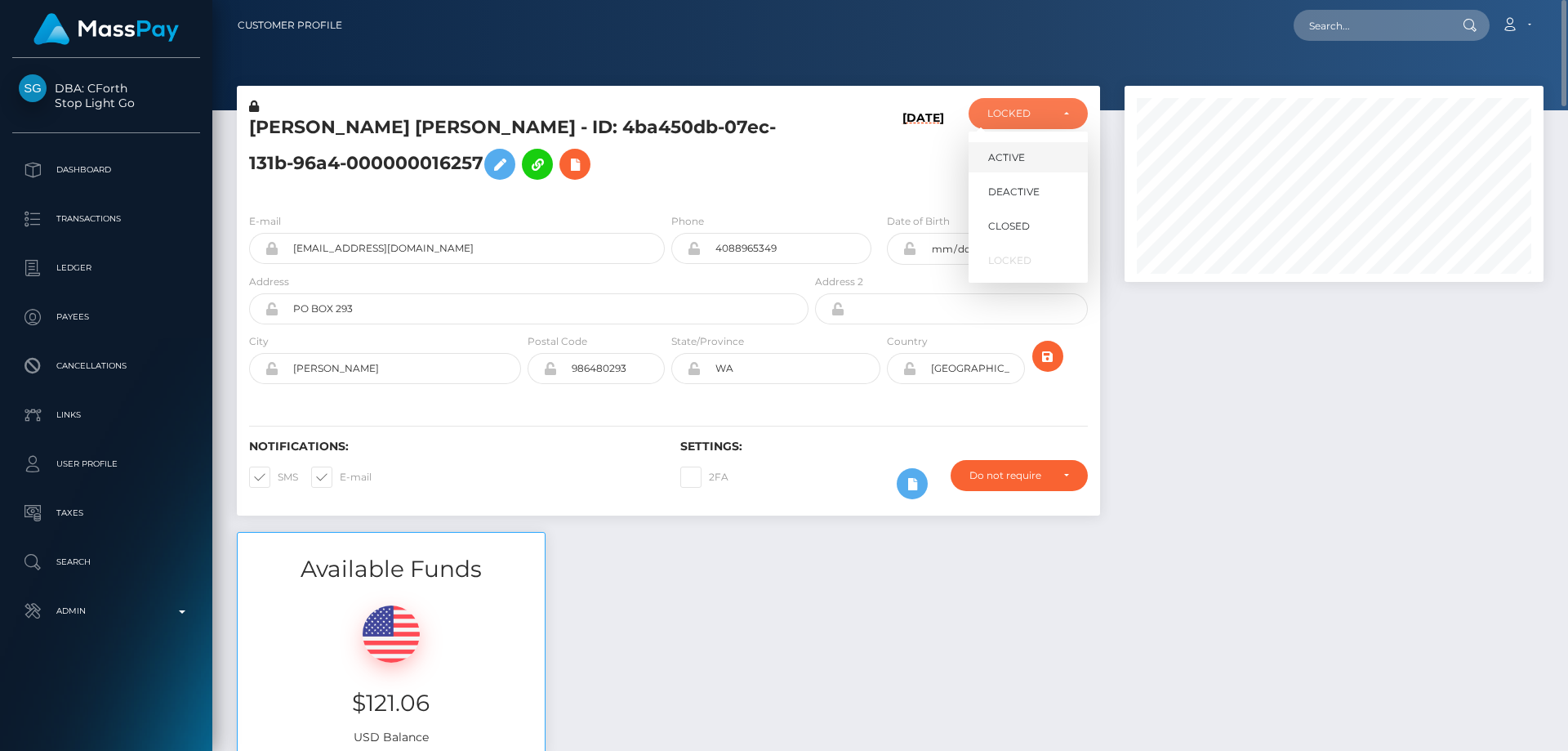
select select "ACTIVE"
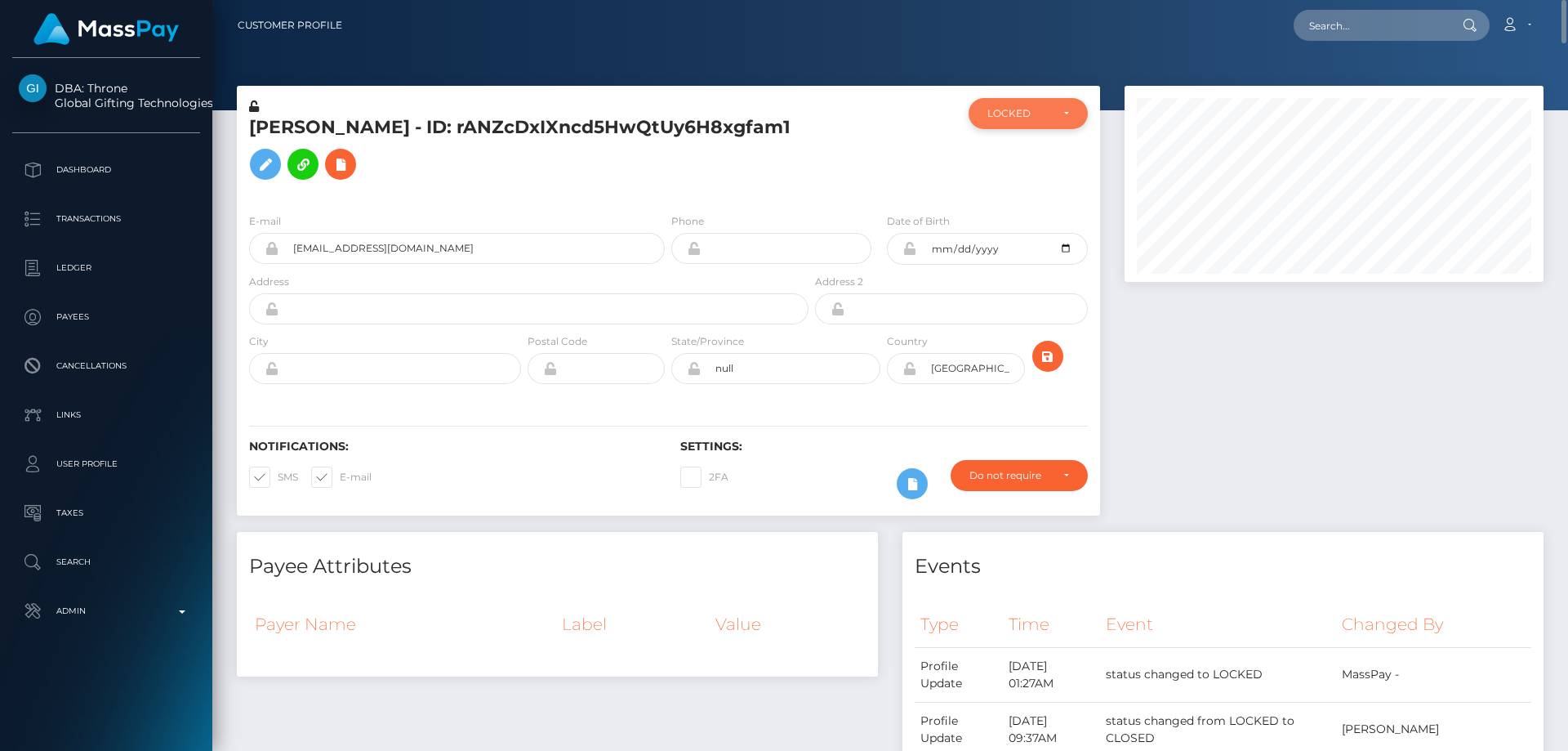
click at [1013, 114] on div "LOCKED" at bounding box center [1019, 113] width 63 height 13
click at [1029, 223] on span "CLOSED" at bounding box center [1009, 226] width 42 height 15
select select "CLOSED"
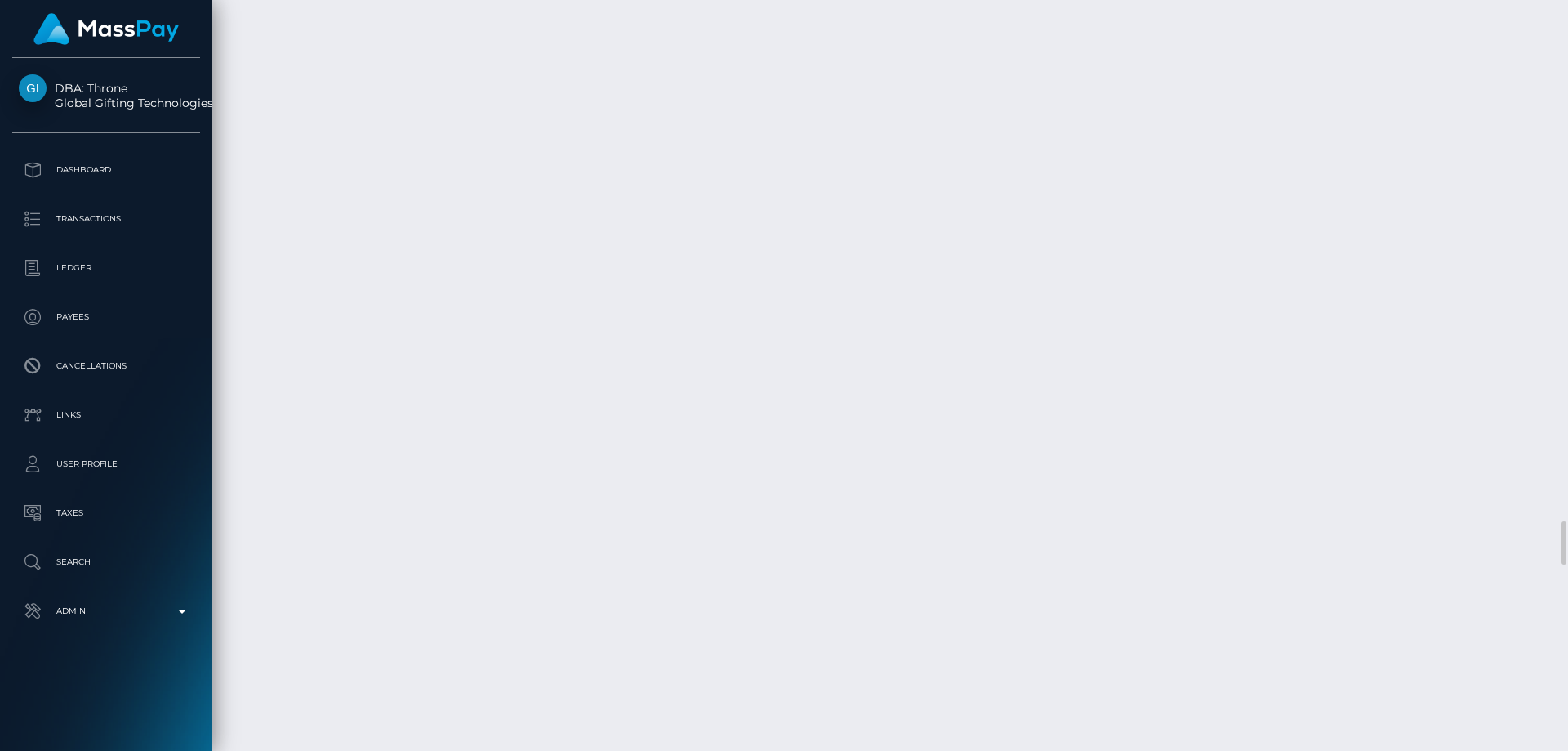
scroll to position [8821, 0]
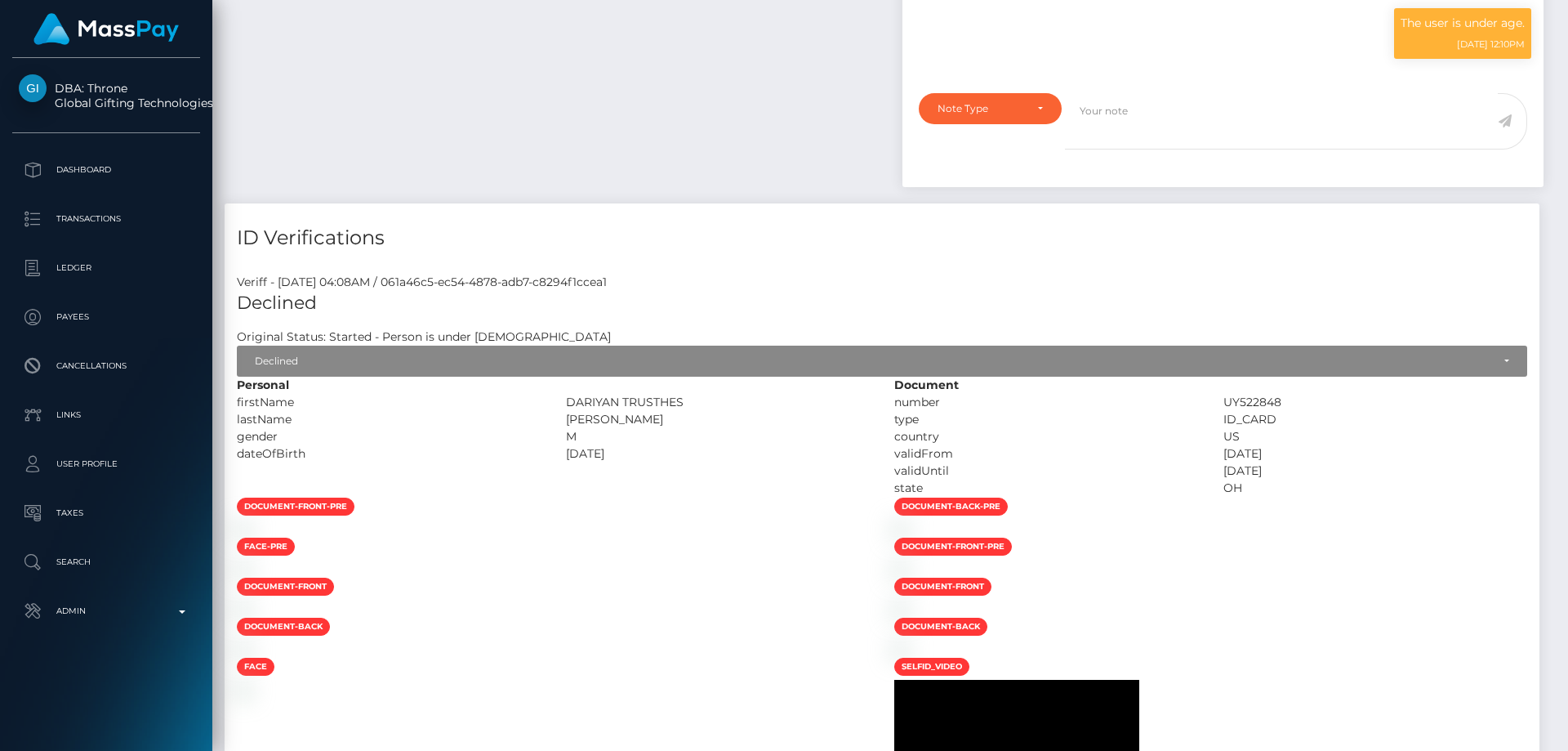
scroll to position [0, 0]
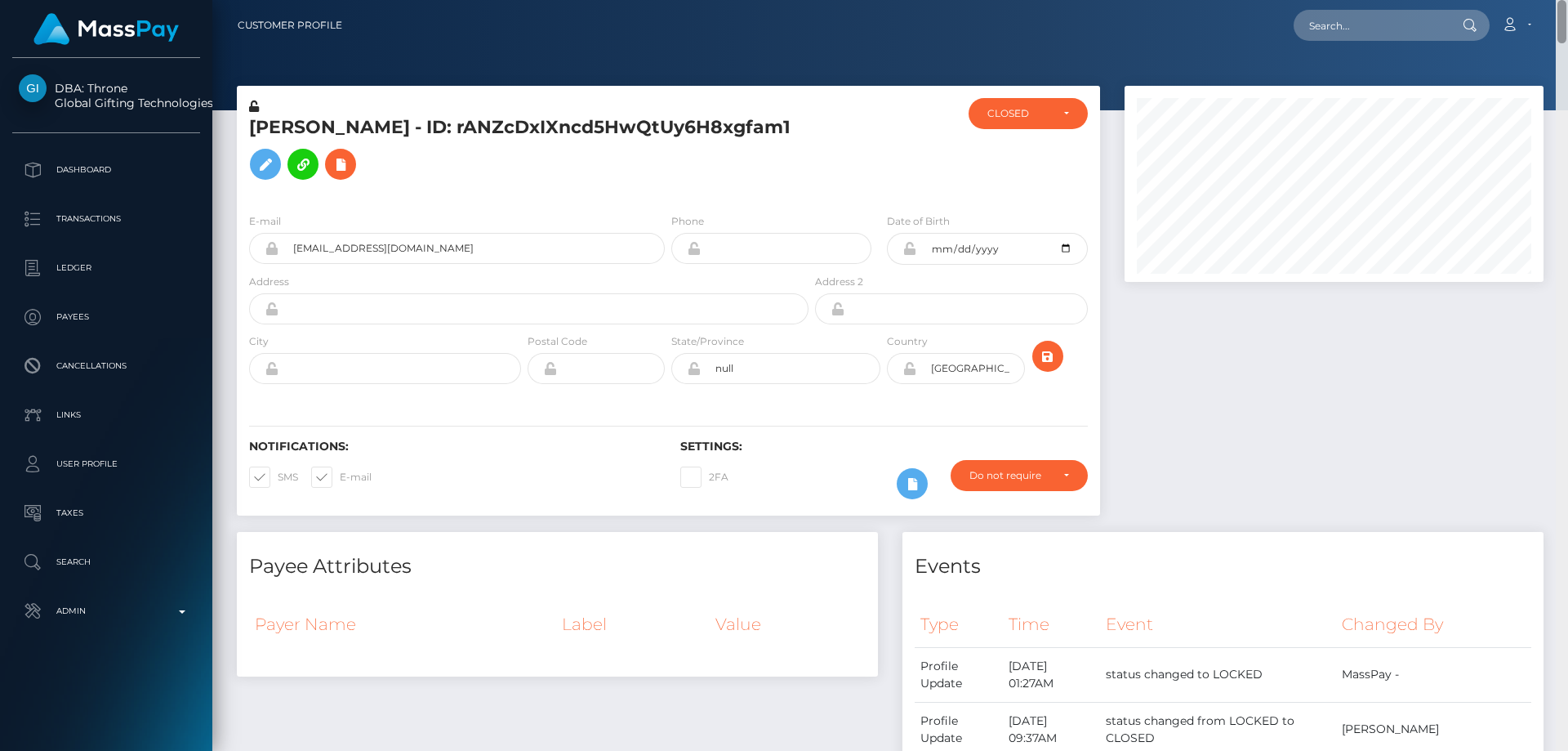
drag, startPoint x: 1562, startPoint y: 525, endPoint x: 1567, endPoint y: -52, distance: 577.0
click at [1567, 0] on html "DBA: Throne Global Gifting Technologies Inc Dashboard Transactions Ledger Payee…" at bounding box center [784, 375] width 1568 height 751
click at [446, 137] on h5 "Dariyan Summers - ID: rANZcDxIXncd5HwQtUy6H8xgfam1" at bounding box center [524, 150] width 550 height 72
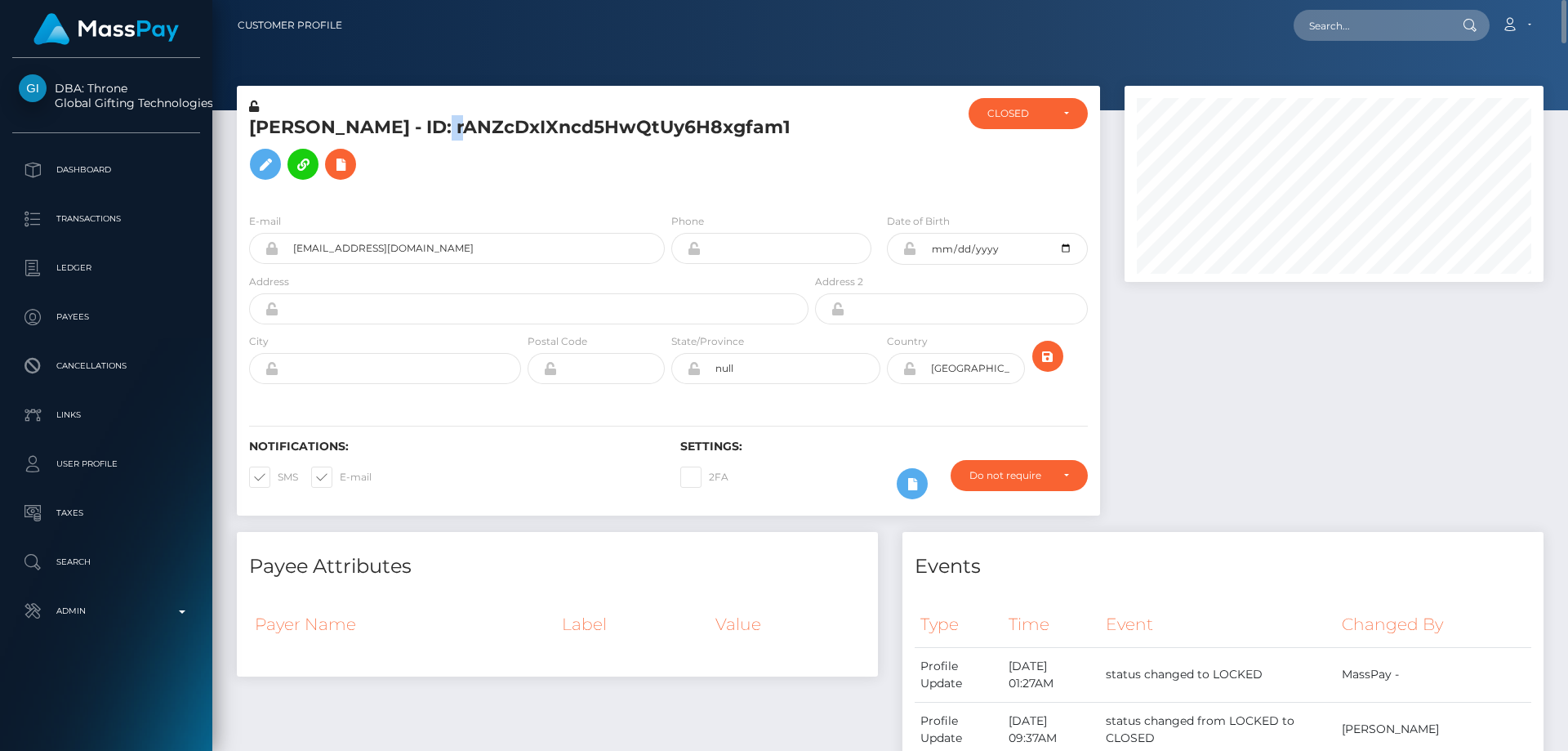
copy h5 "Dariyan Summers - ID: rANZcDxIXncd5HwQtUy6H8xgfam1"
click at [535, 188] on div "Dariyan Summers - ID: rANZcDxIXncd5HwQtUy6H8xgfam1" at bounding box center [523, 148] width 575 height 102
